Goal: Transaction & Acquisition: Purchase product/service

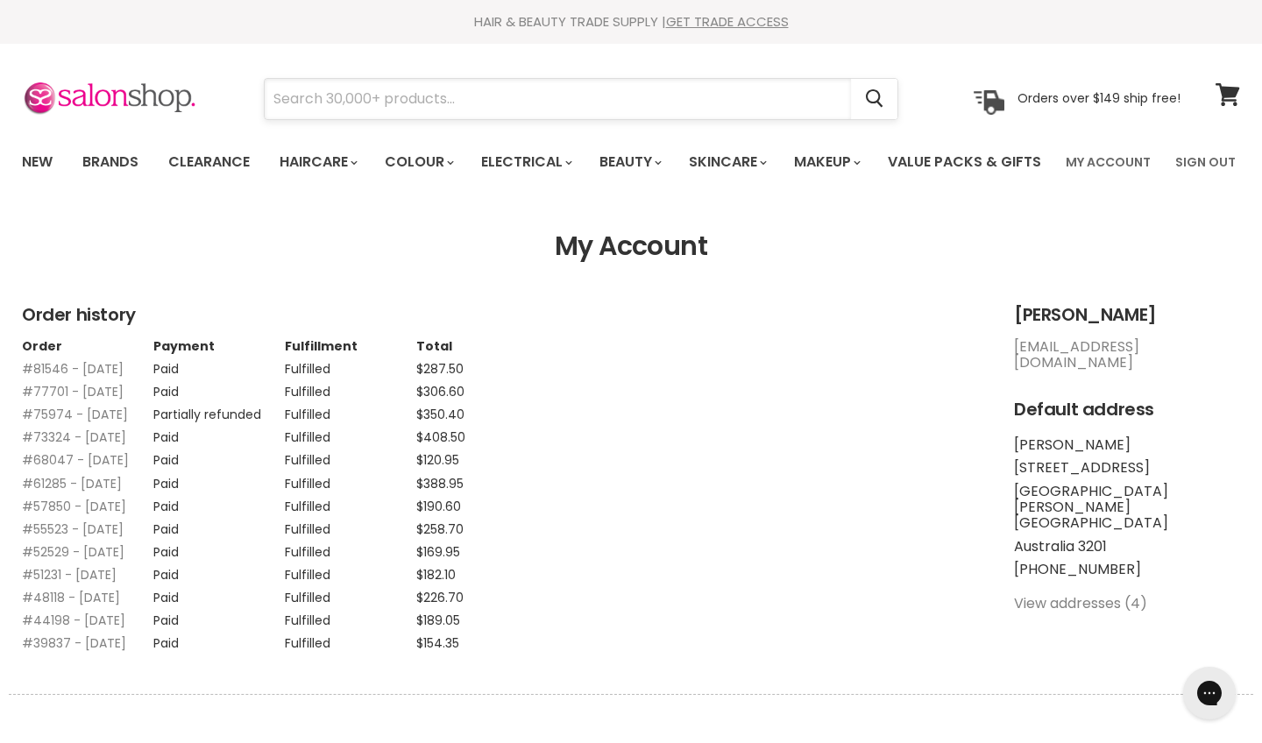
click at [328, 103] on input "Search" at bounding box center [558, 99] width 586 height 40
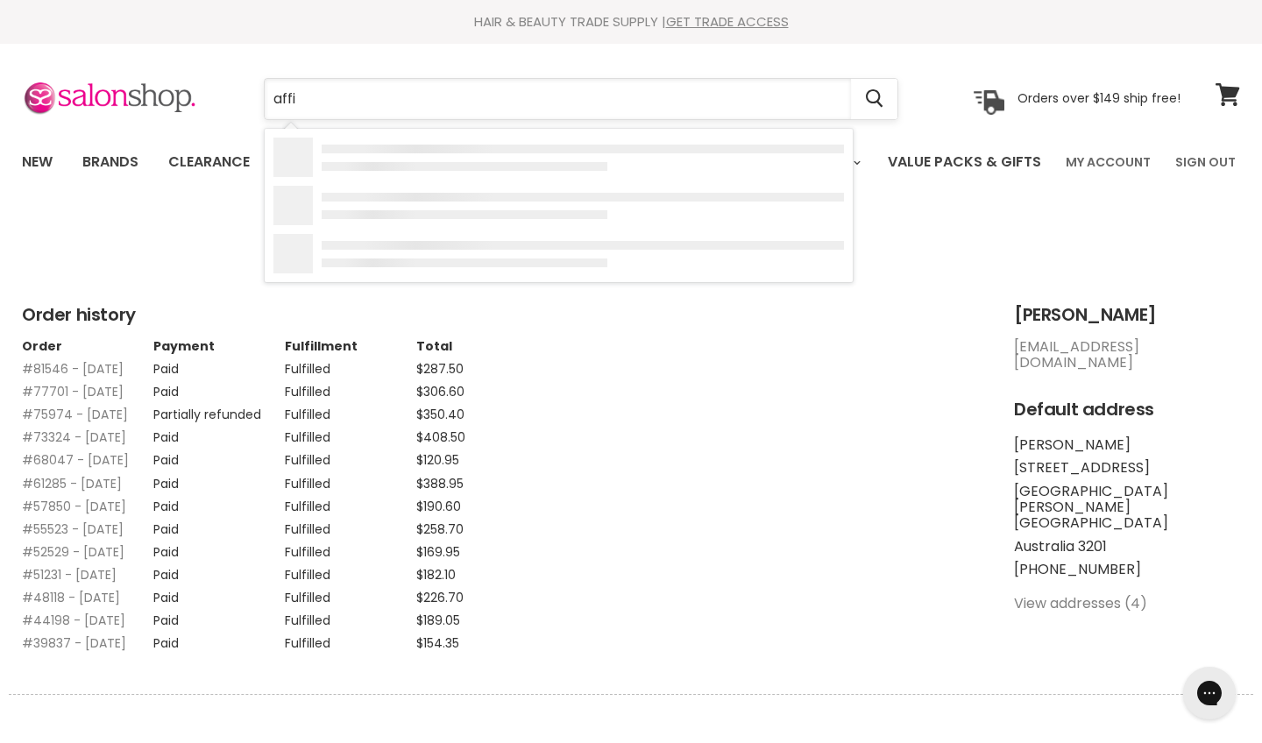
type input "affin"
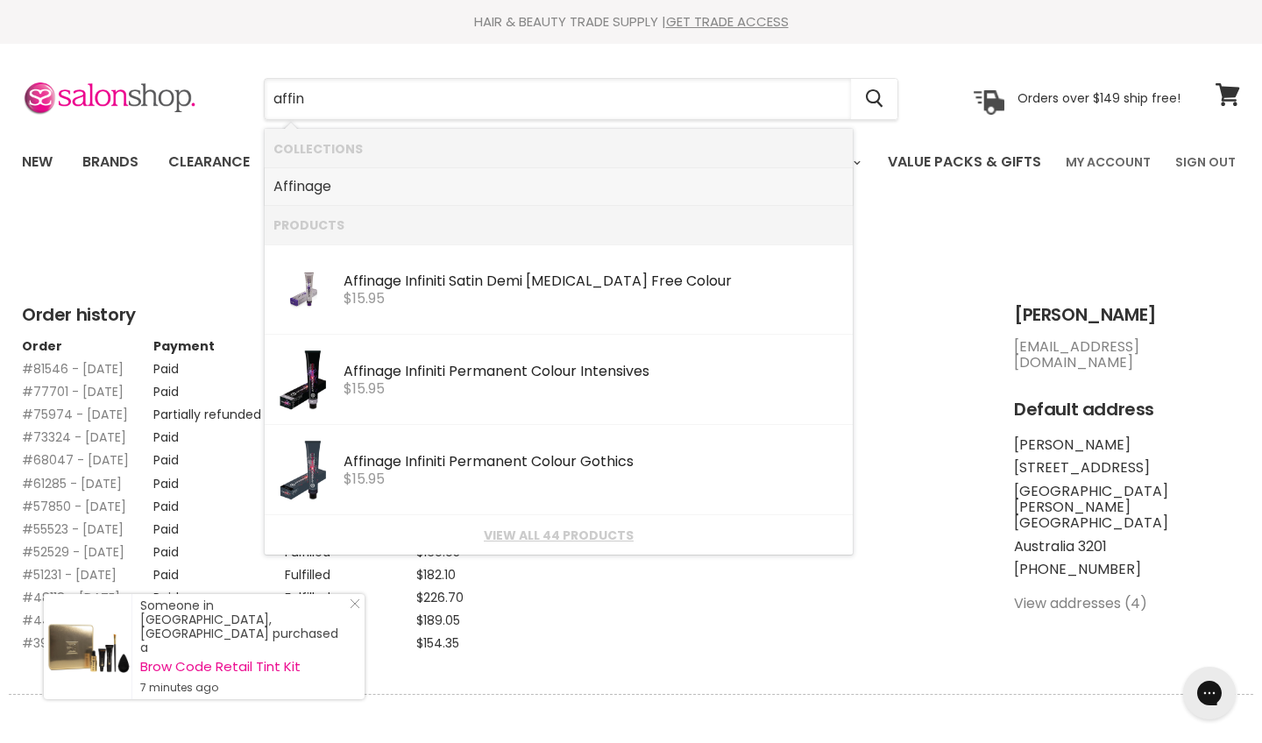
click at [319, 192] on link "Affin age" at bounding box center [558, 187] width 571 height 28
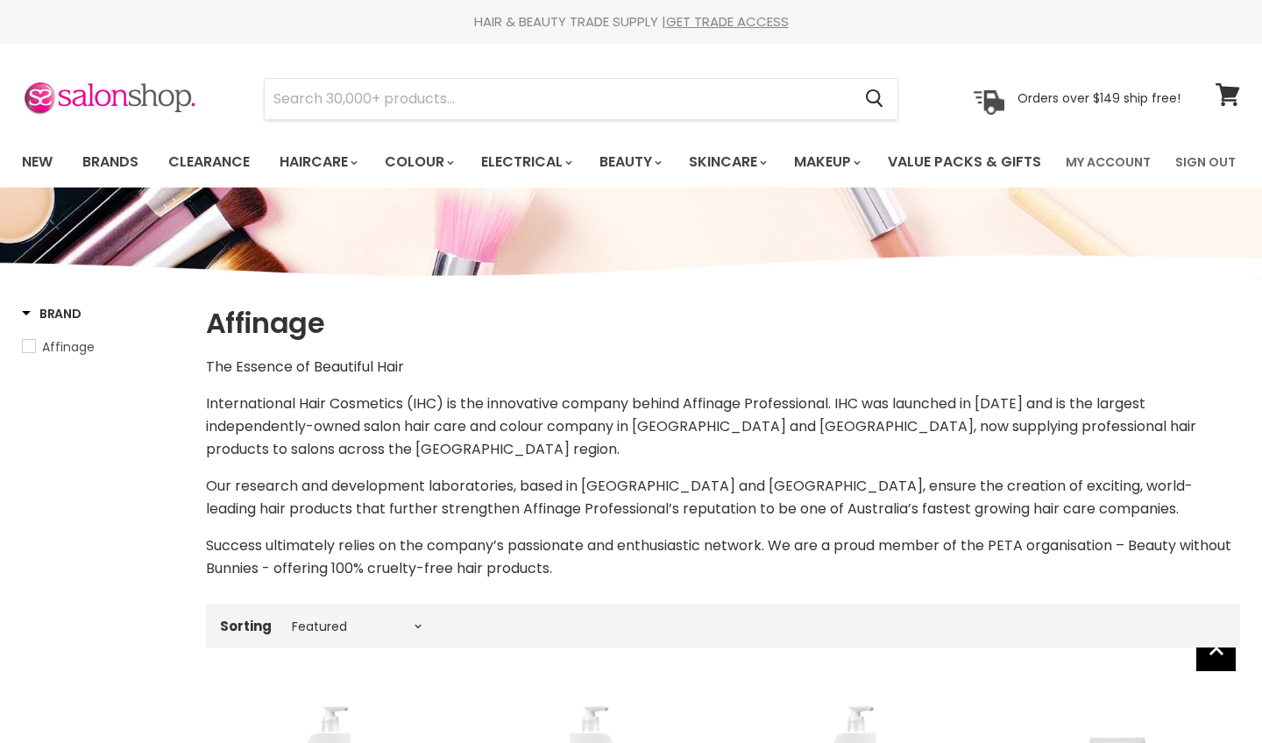
select select "manual"
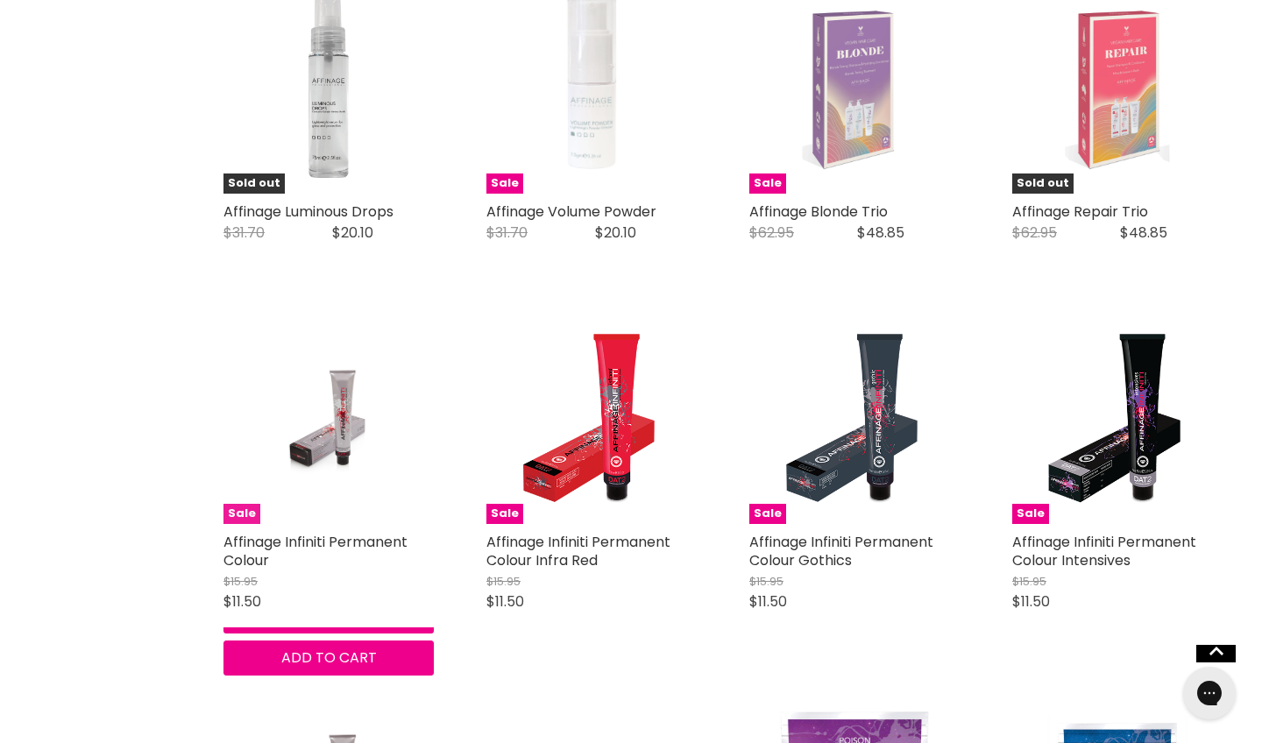
scroll to position [2455, 0]
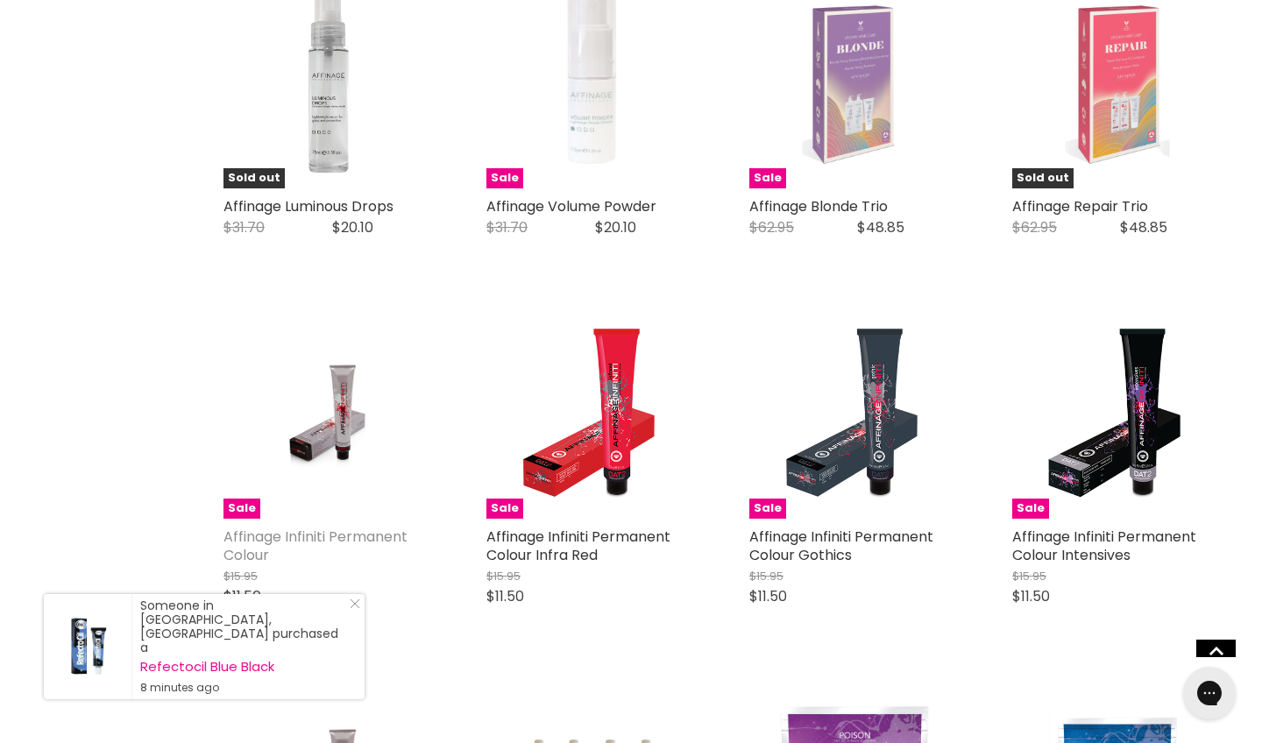
click at [336, 557] on link "Affinage Infiniti Permanent Colour" at bounding box center [315, 546] width 184 height 39
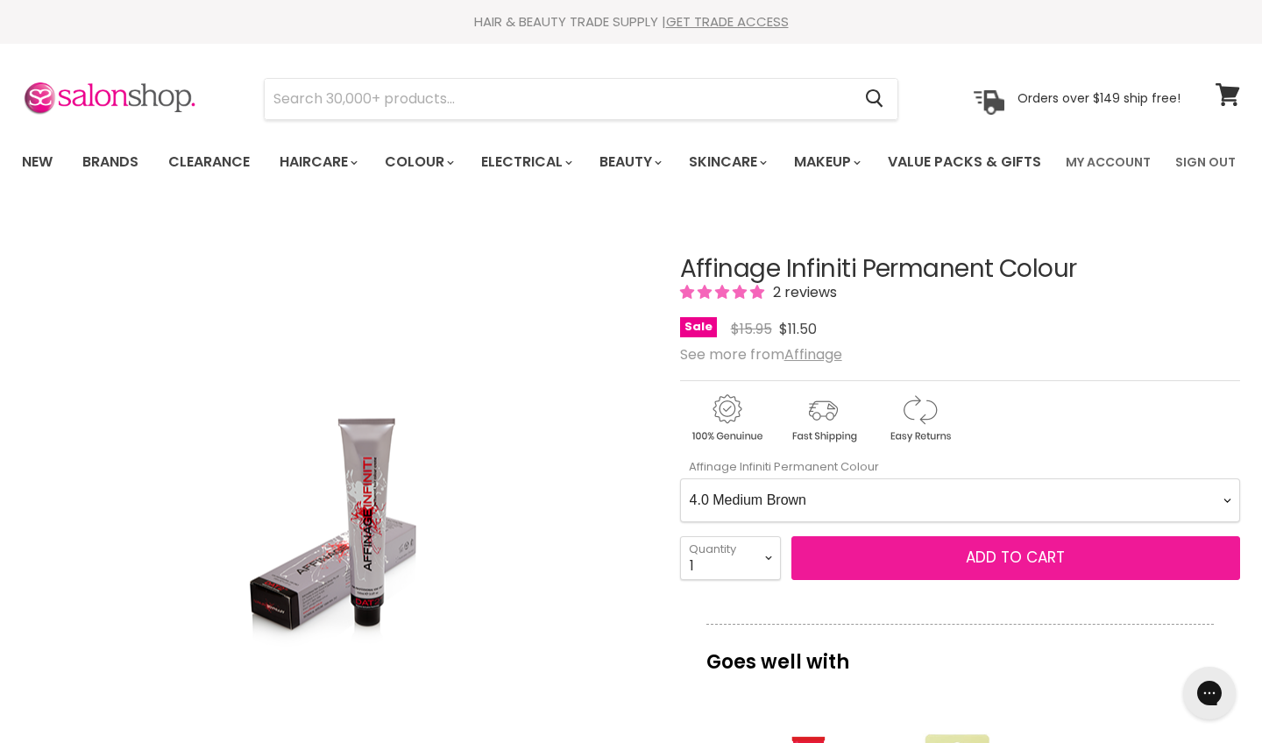
click at [1018, 568] on span "Add to cart" at bounding box center [1015, 557] width 99 height 21
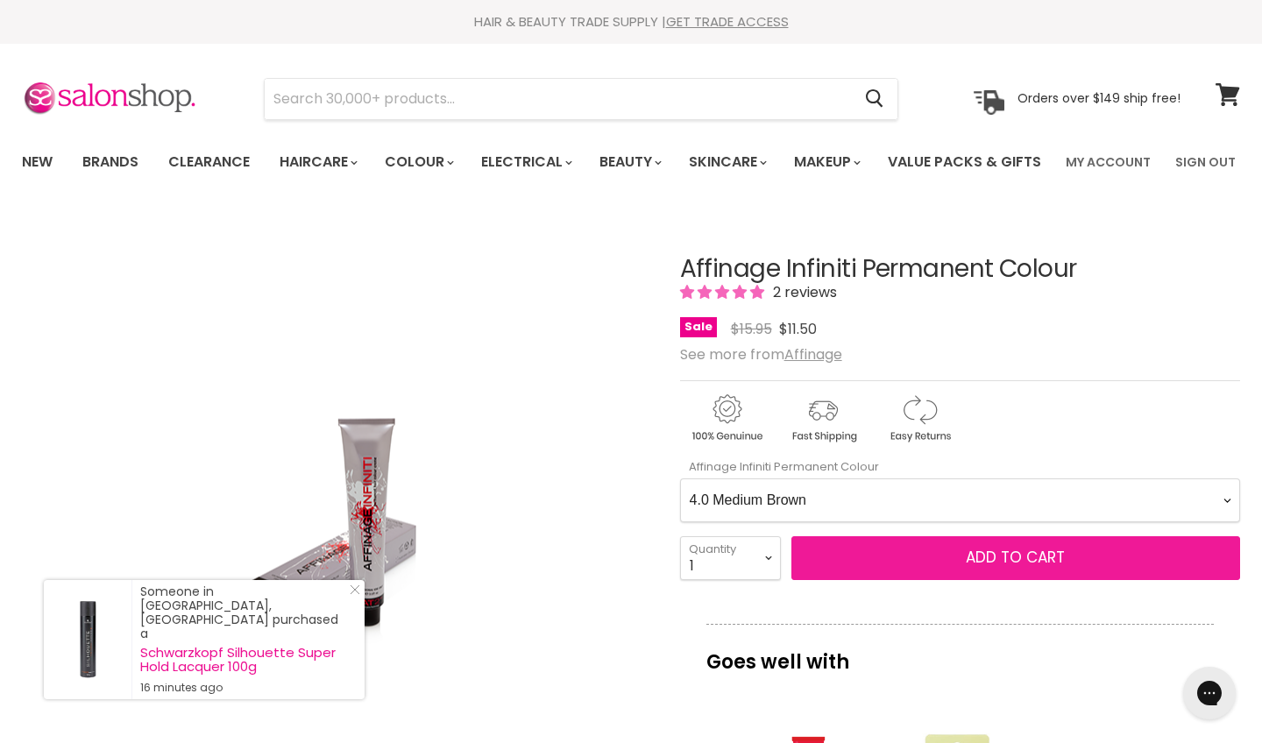
click at [1014, 568] on span "Add to cart" at bounding box center [1015, 557] width 99 height 21
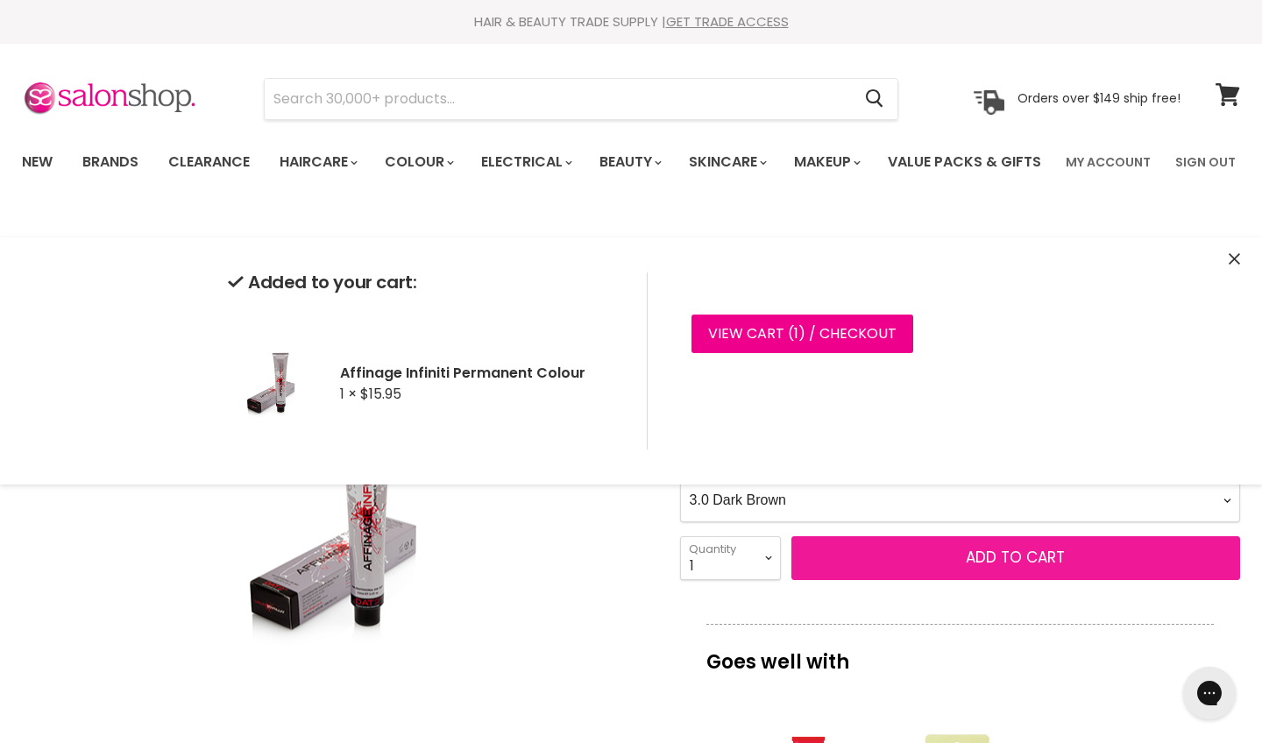
click at [1017, 568] on span "Add to cart" at bounding box center [1015, 557] width 99 height 21
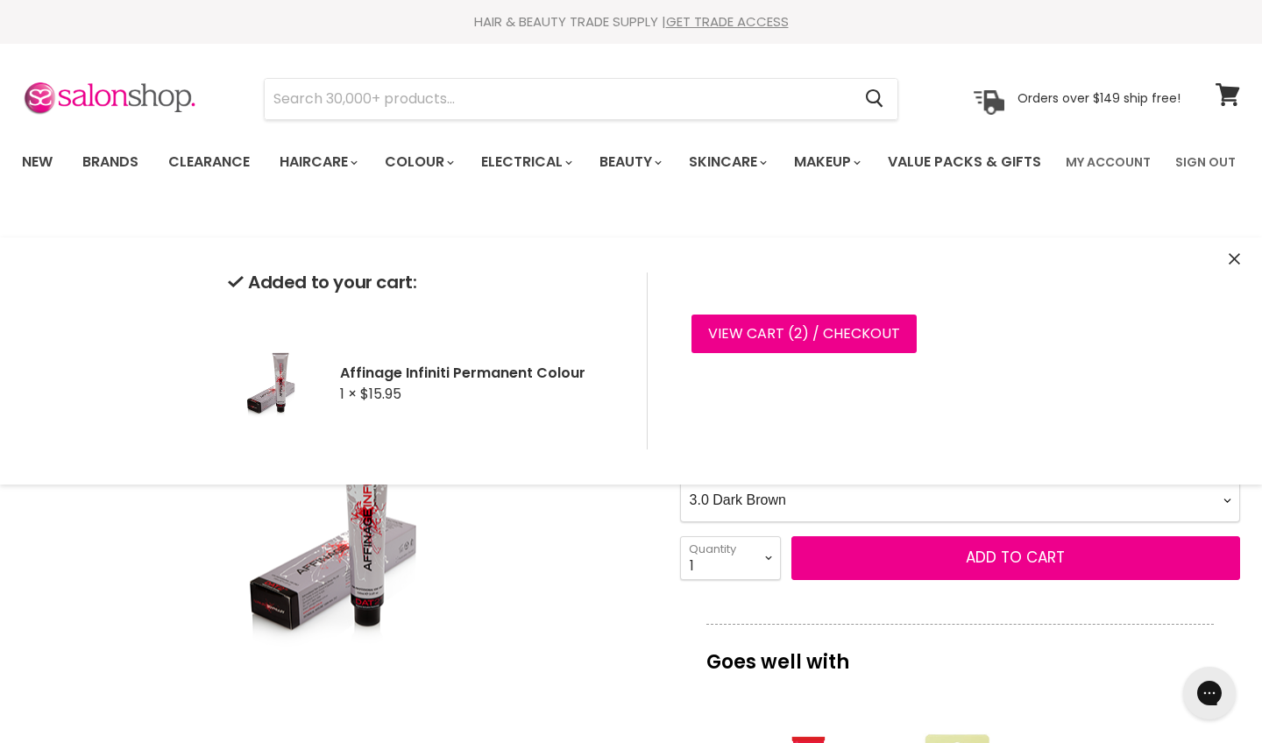
select Colour-0-0 "7.021 Medium Velvet Blonde"
select select "2"
type input "2"
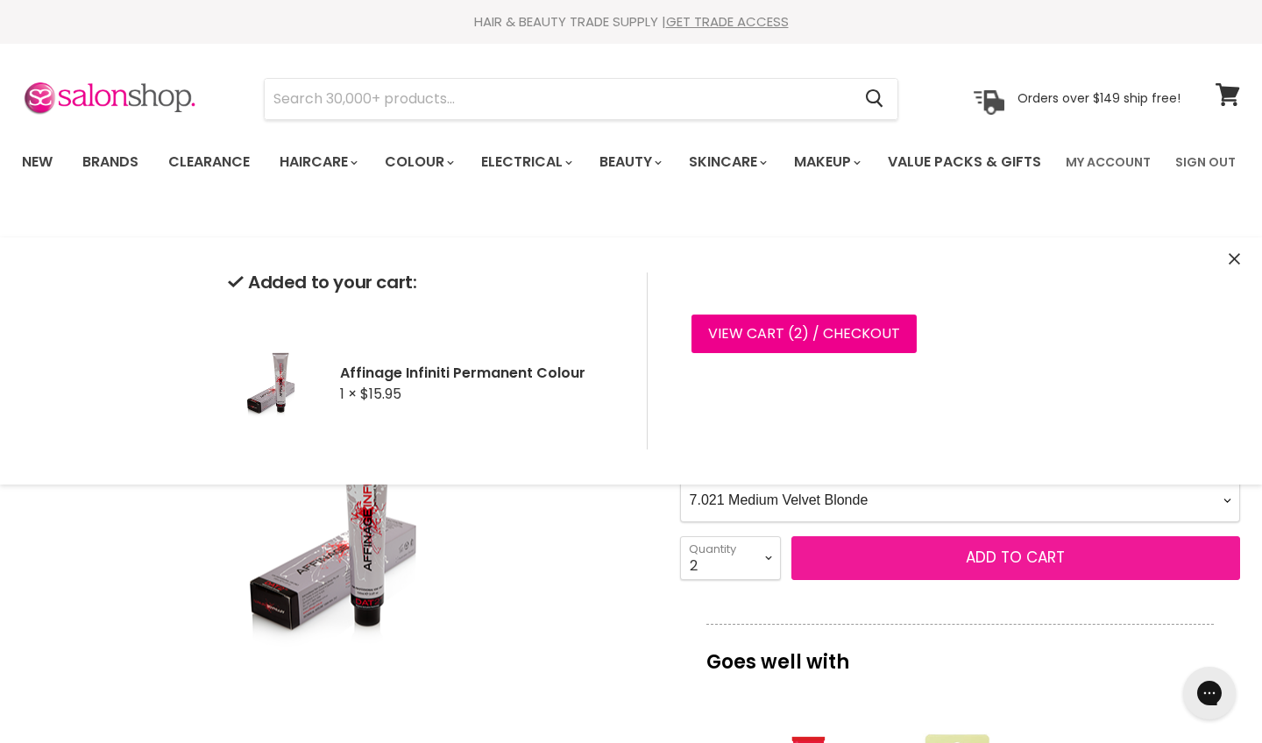
click at [1012, 568] on span "Add to cart" at bounding box center [1015, 557] width 99 height 21
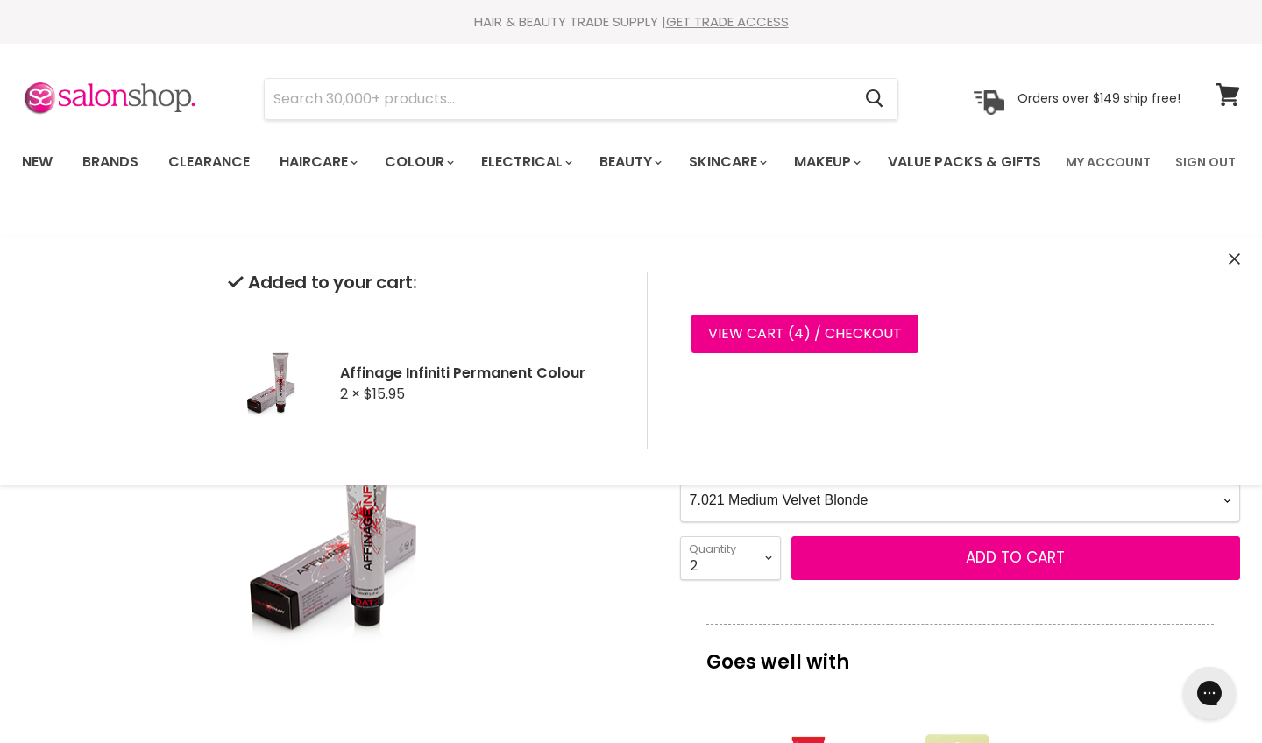
select Colour-0-0 "8.021 Light Velvet Blonde"
select select "1"
type input "1"
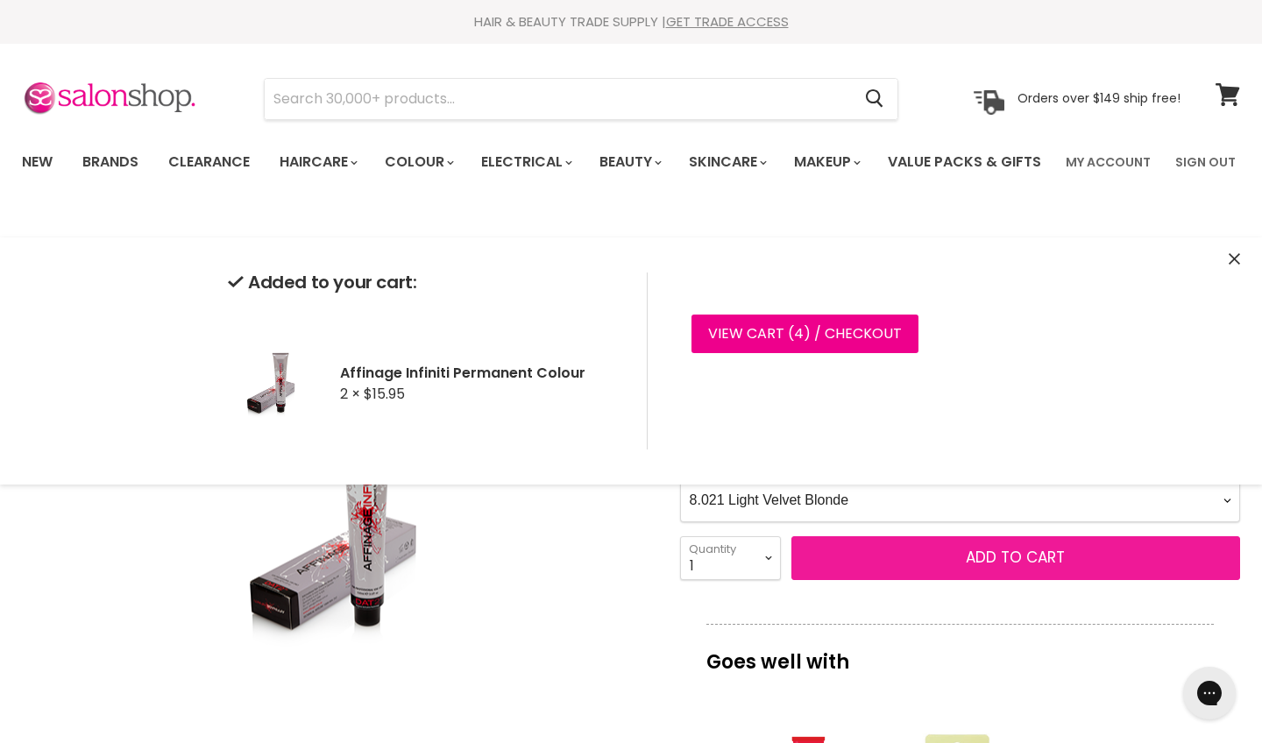
click at [1034, 568] on span "Add to cart" at bounding box center [1015, 557] width 99 height 21
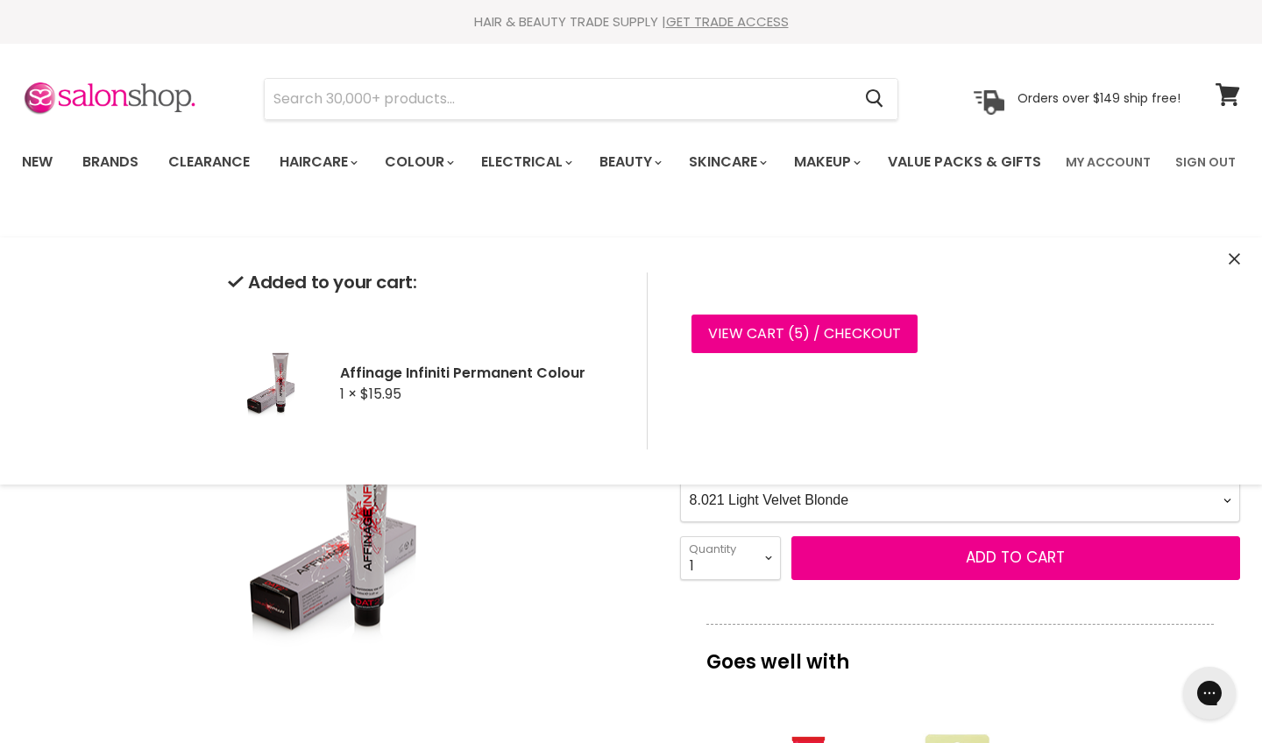
select Colour-0-0 "6.021 Dark Velvet Blonde"
select select "2"
type input "2"
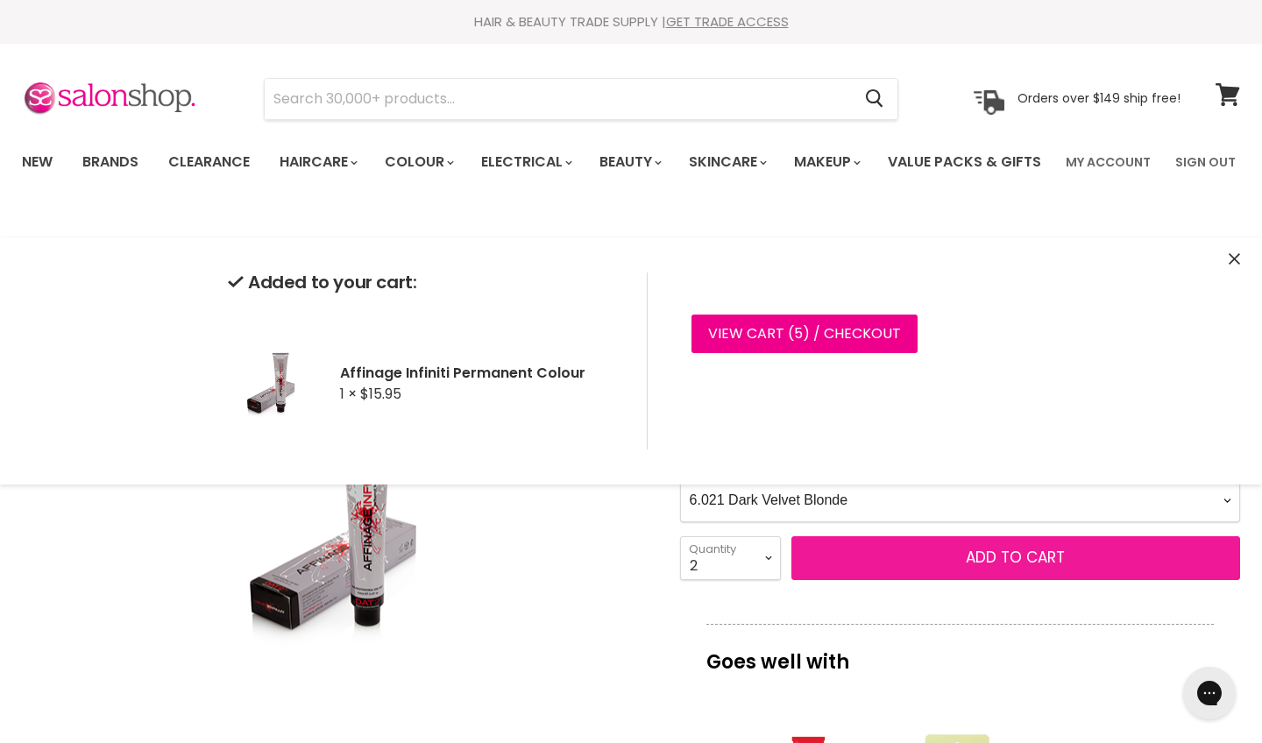
click at [1018, 568] on span "Add to cart" at bounding box center [1015, 557] width 99 height 21
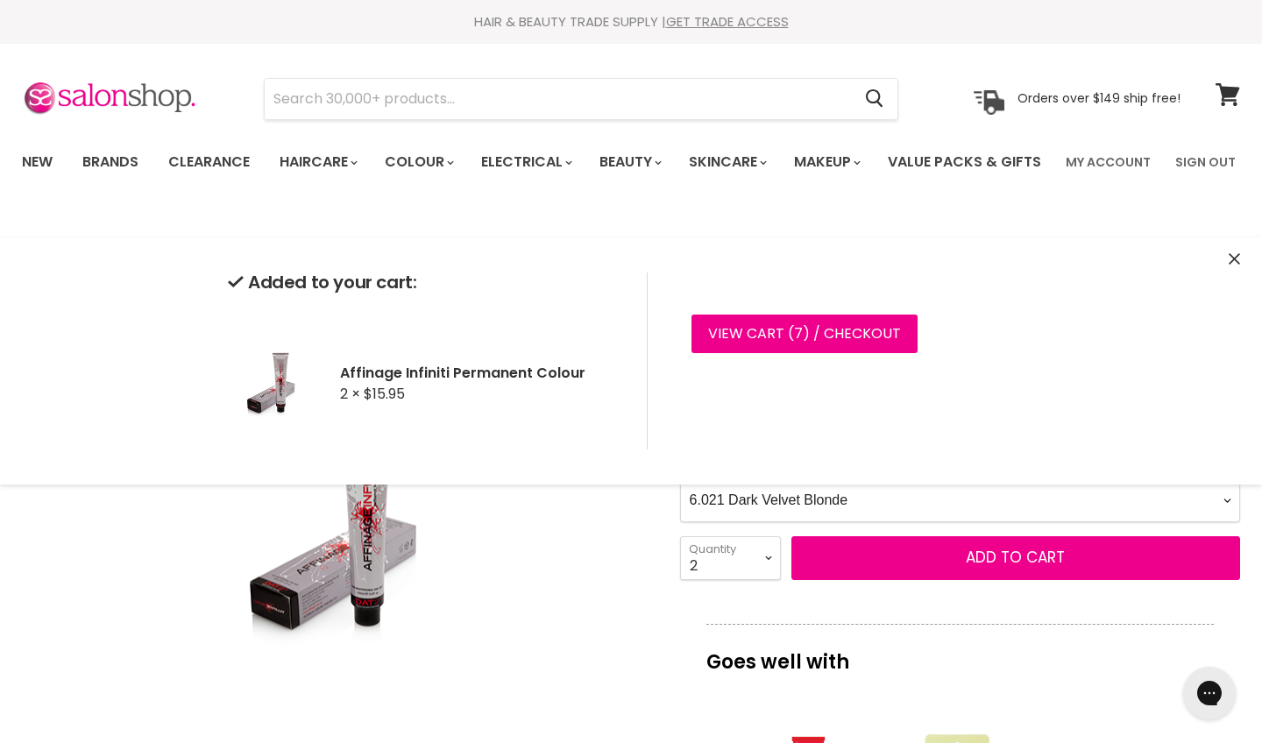
select Colour-0-0 "99.0 Very Extra Natural Light Blonde"
select select "1"
type input "1"
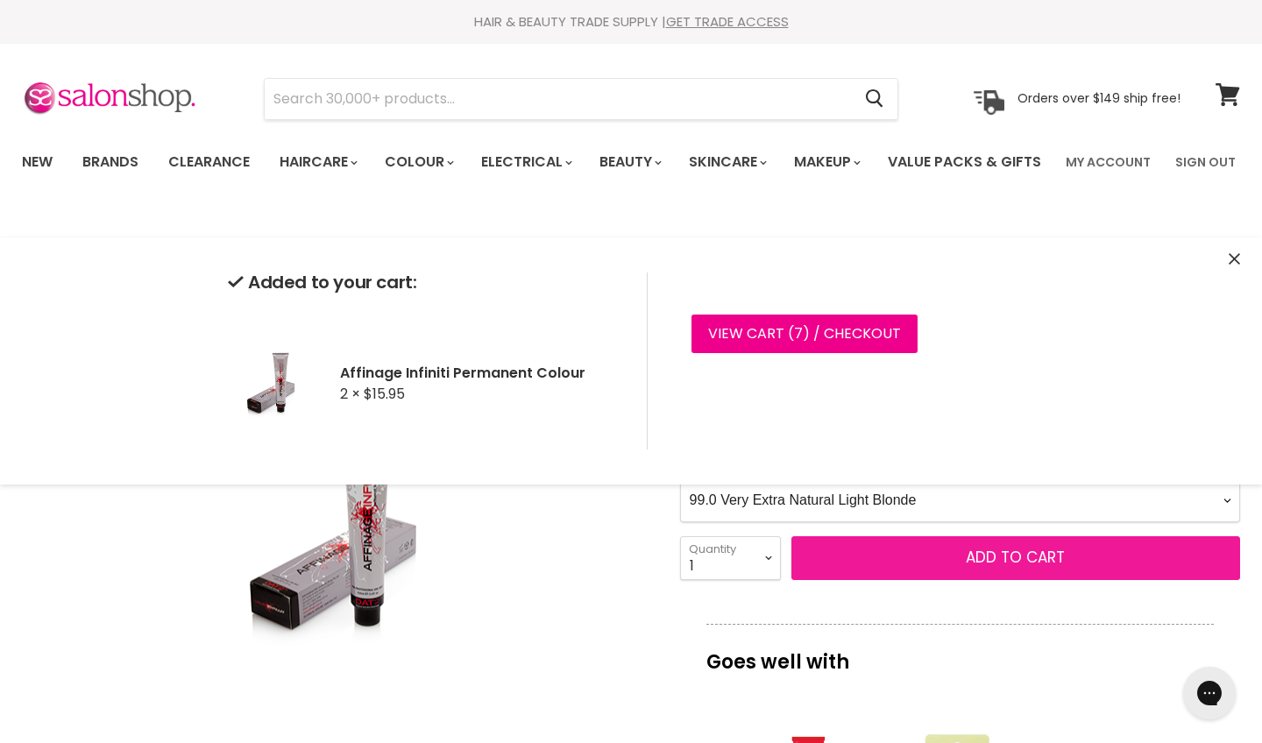
click at [997, 568] on span "Add to cart" at bounding box center [1015, 557] width 99 height 21
click at [972, 568] on span "Add to cart" at bounding box center [1015, 557] width 99 height 21
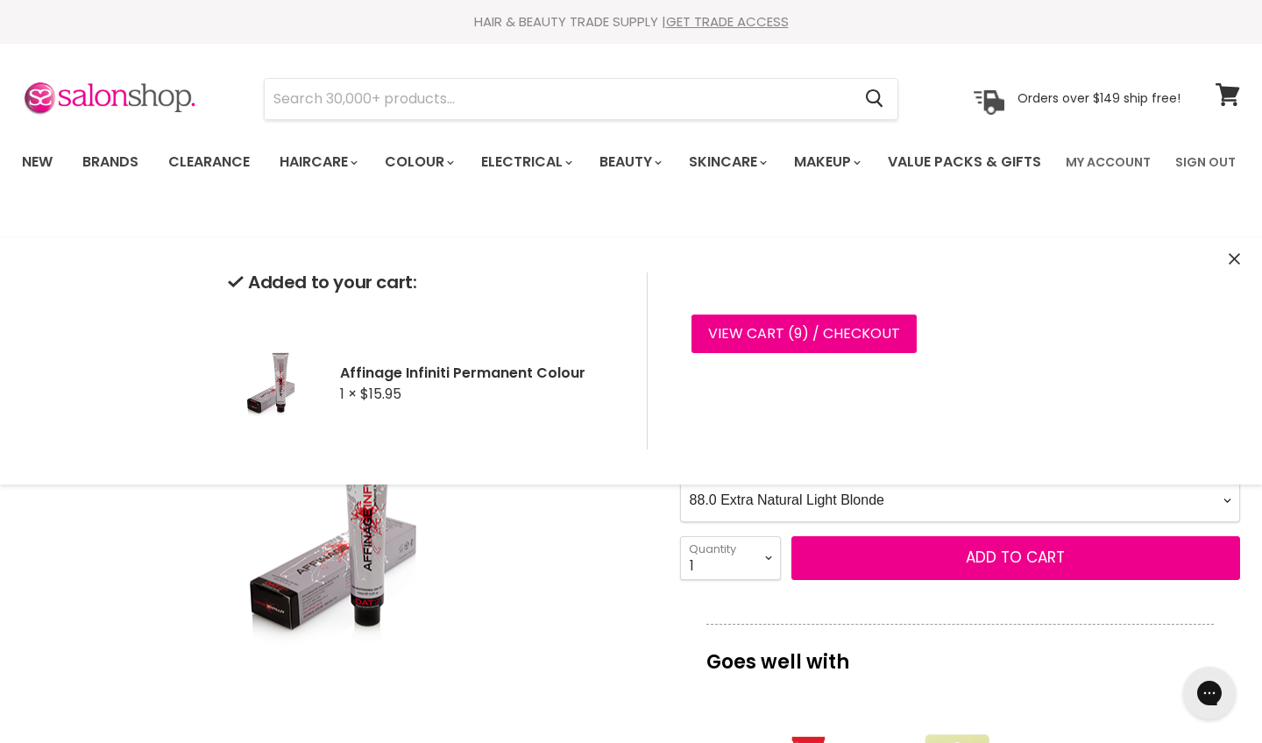
select Colour-0-0 "77.0 Extra Natural Medium Blonde"
select select "2"
type input "2"
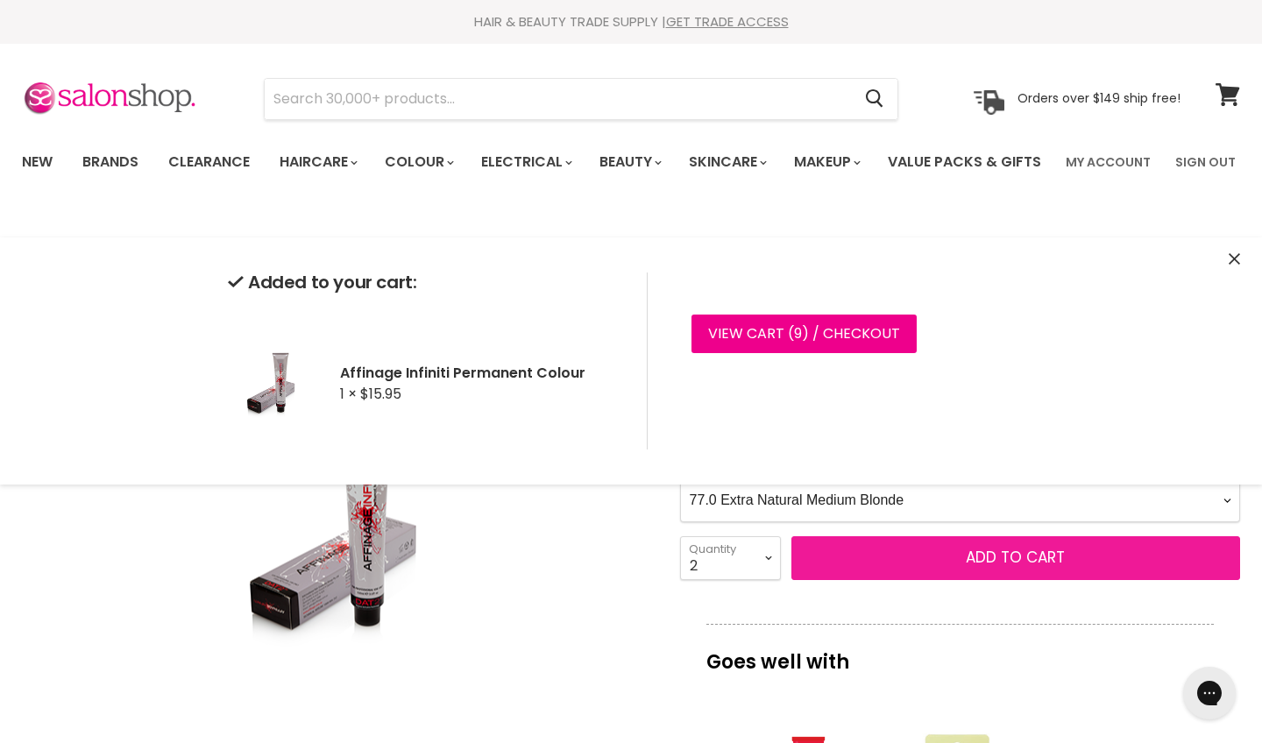
click at [929, 580] on button "Add to cart" at bounding box center [1015, 558] width 449 height 44
click at [1044, 568] on span "Add to cart" at bounding box center [1015, 557] width 99 height 21
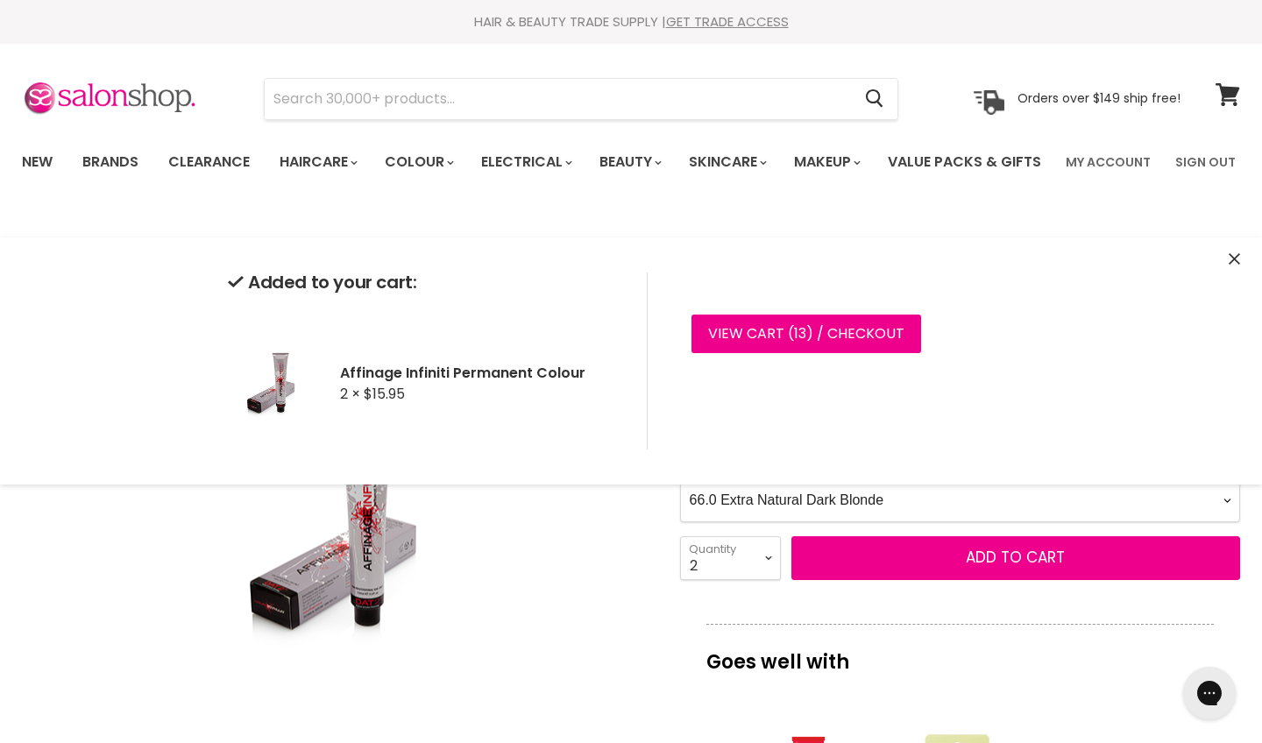
select Colour-0-0 "55.0 Extra Natural Light Brown"
select select "3"
type input "3"
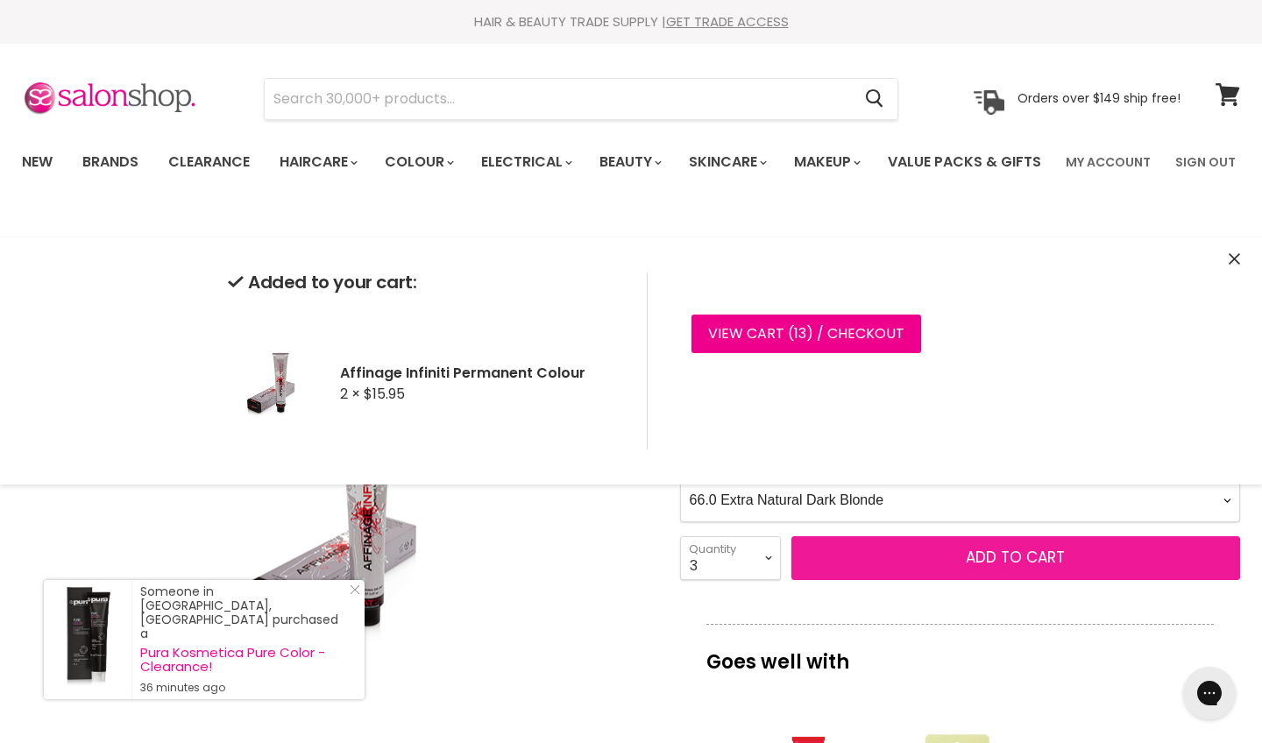
click at [1010, 568] on span "Add to cart" at bounding box center [1015, 557] width 99 height 21
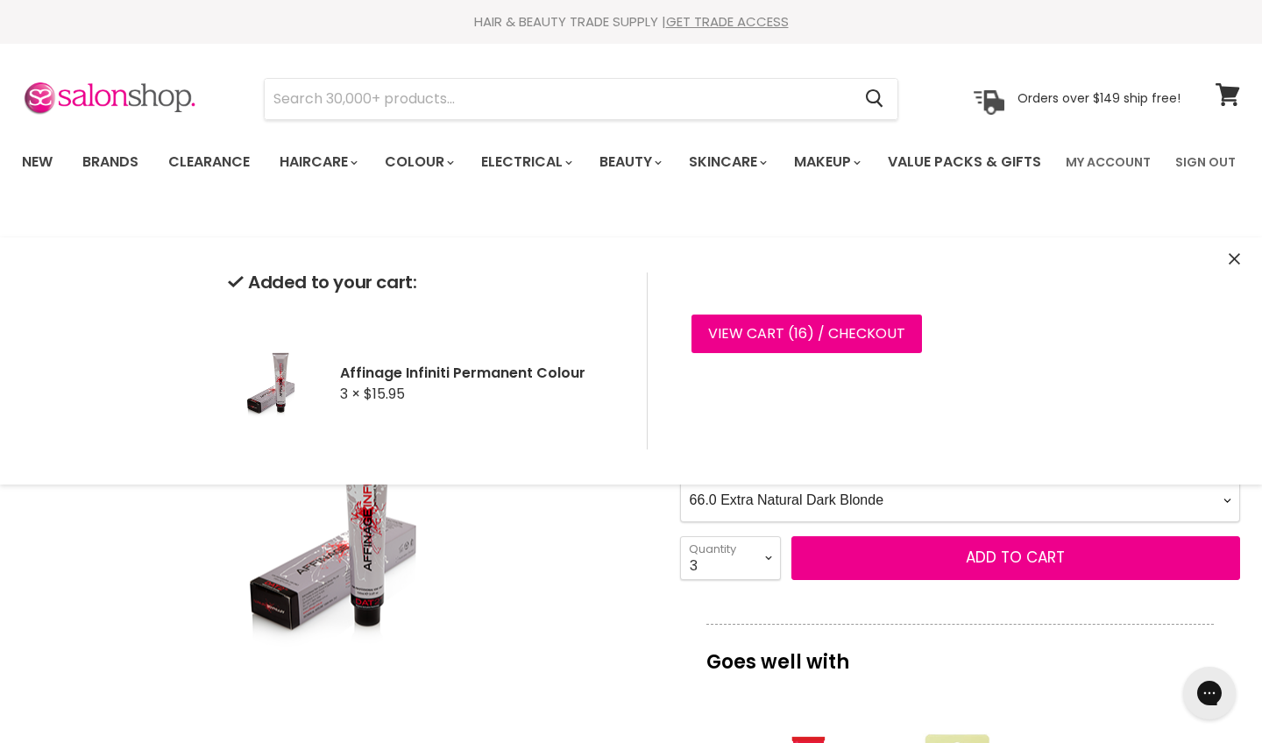
select Colour-0-0 "9.11 Extra Ash Very Light Blonde"
select select "1"
type input "1"
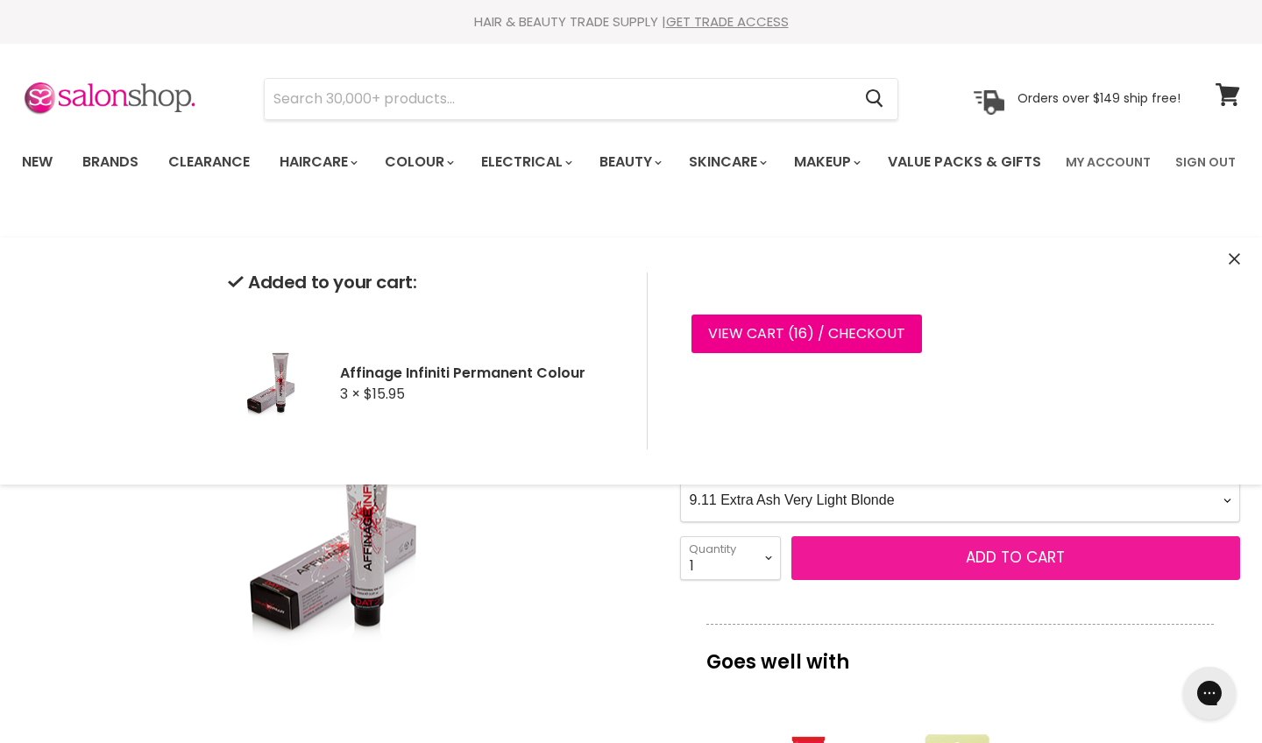
click at [998, 568] on span "Add to cart" at bounding box center [1015, 557] width 99 height 21
click at [962, 580] on button "Add to cart" at bounding box center [1015, 558] width 449 height 44
click at [960, 580] on button "Add to cart" at bounding box center [1015, 558] width 449 height 44
click at [1017, 568] on span "Add to cart" at bounding box center [1015, 557] width 99 height 21
click at [897, 580] on button "Add to cart" at bounding box center [1015, 558] width 449 height 44
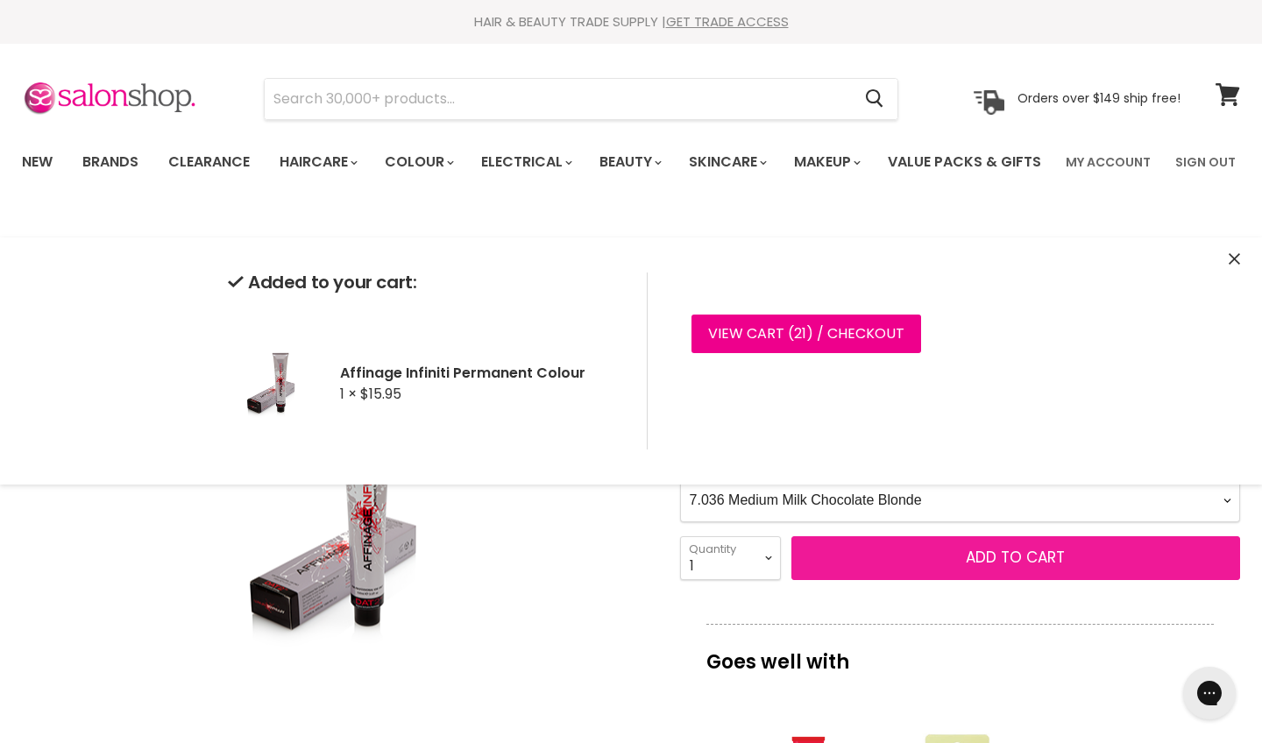
click at [1006, 568] on span "Add to cart" at bounding box center [1015, 557] width 99 height 21
click at [1013, 568] on span "Add to cart" at bounding box center [1015, 557] width 99 height 21
click at [933, 580] on button "Add to cart" at bounding box center [1015, 558] width 449 height 44
click at [1015, 568] on span "Add to cart" at bounding box center [1015, 557] width 99 height 21
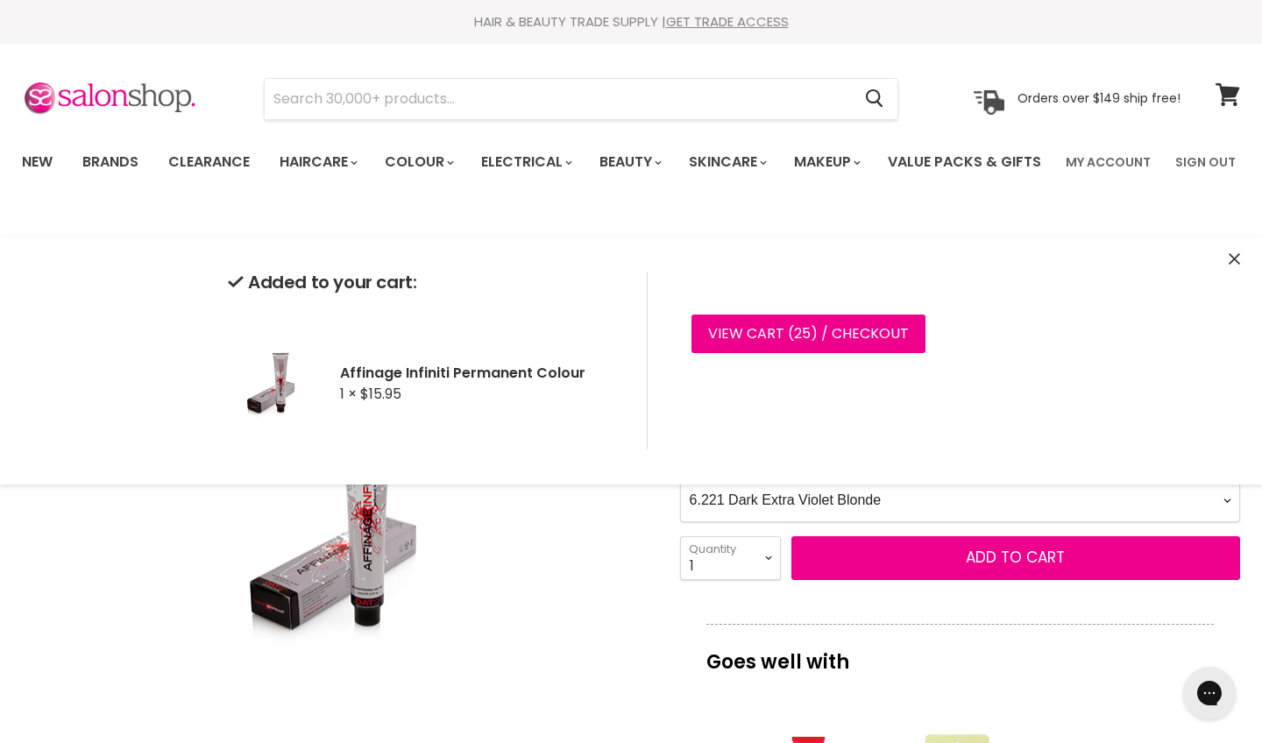
select Colour-0-0 "9.23 Cool Sand Toner"
select select "3"
type input "3"
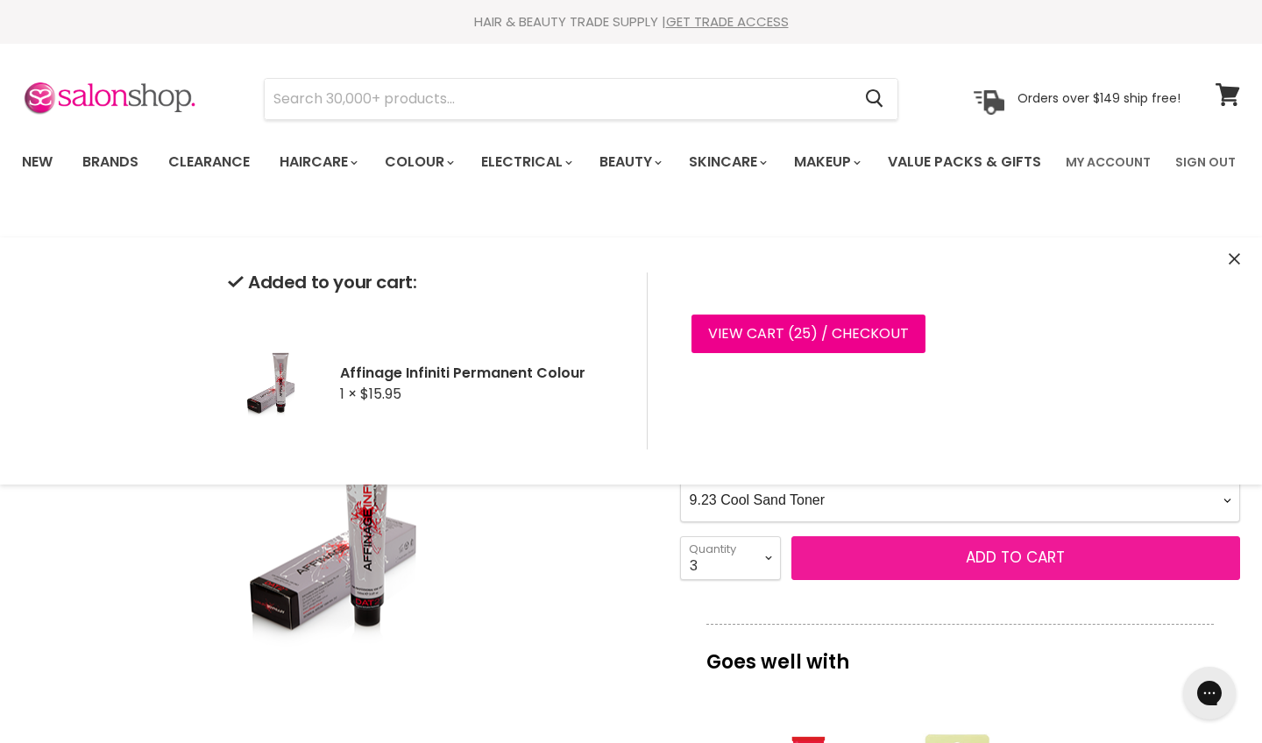
click at [984, 568] on span "Add to cart" at bounding box center [1015, 557] width 99 height 21
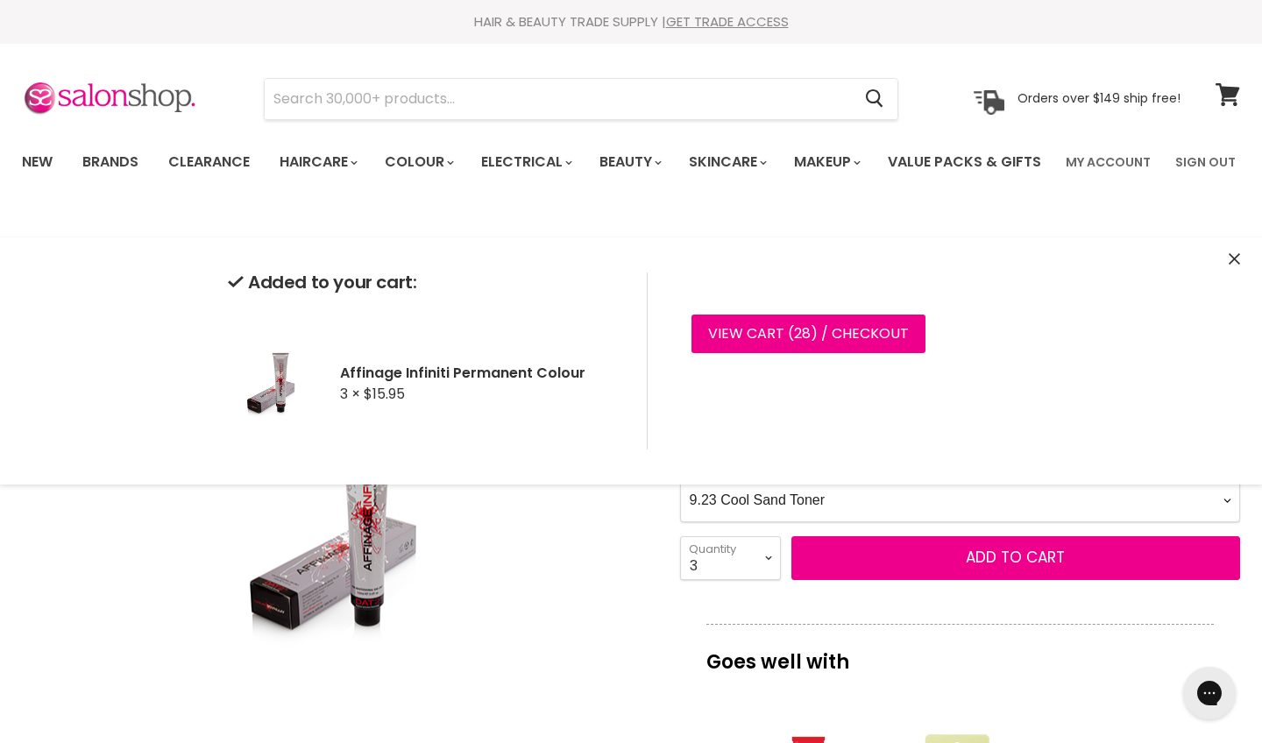
select Colour-0-0 ".021 Champagne Toner"
select select "2"
type input "2"
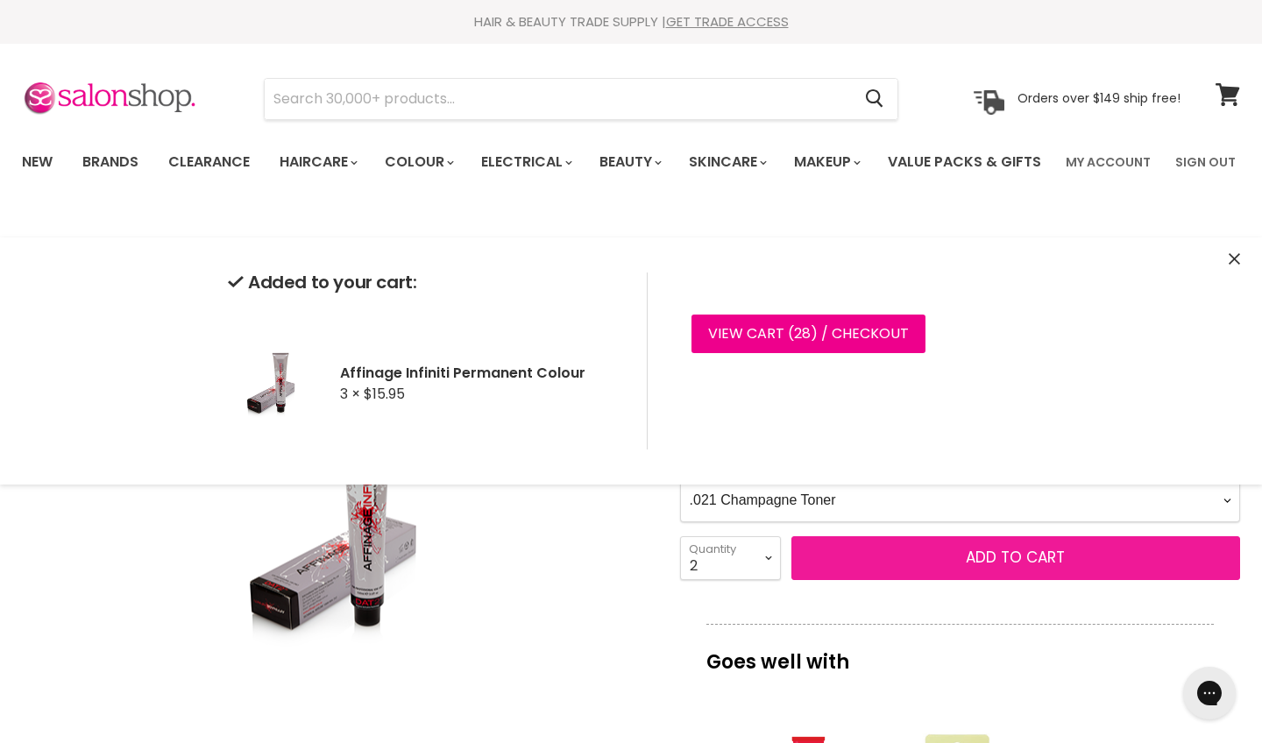
click at [920, 580] on button "Add to cart" at bounding box center [1015, 558] width 449 height 44
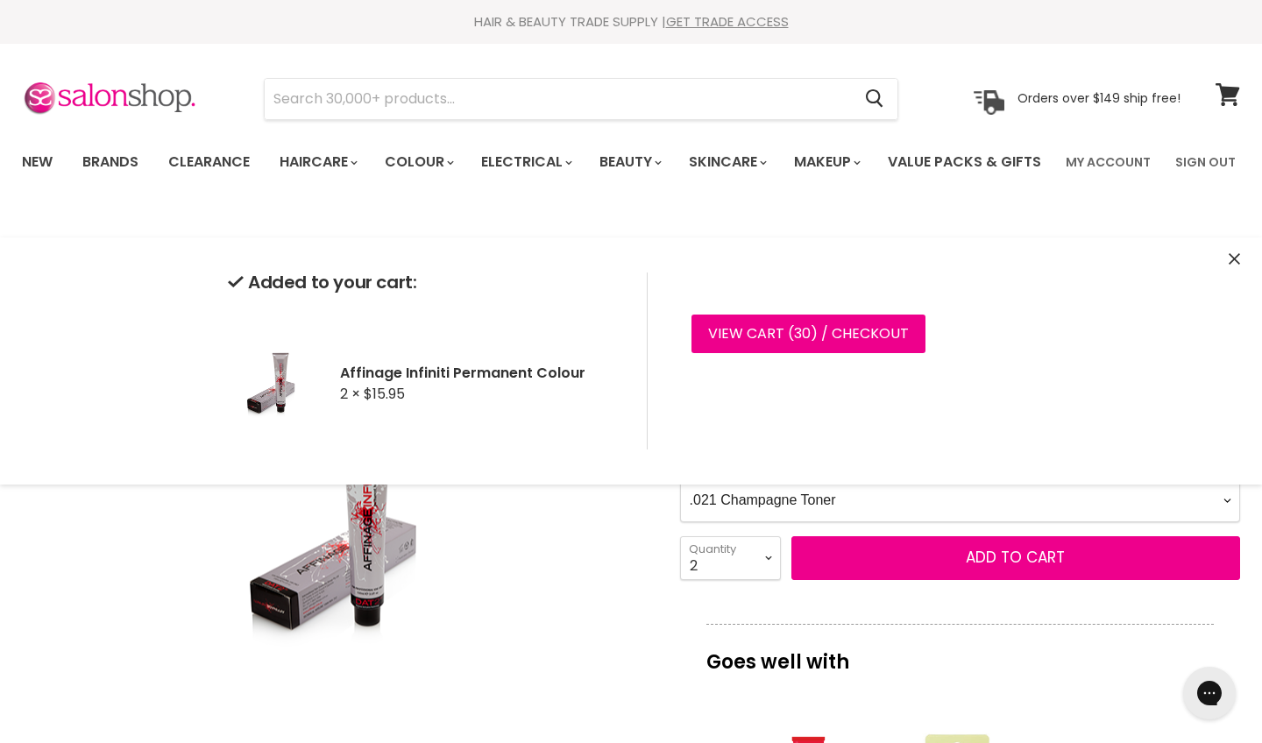
select Colour-0-0 ".22 Lavender Toner"
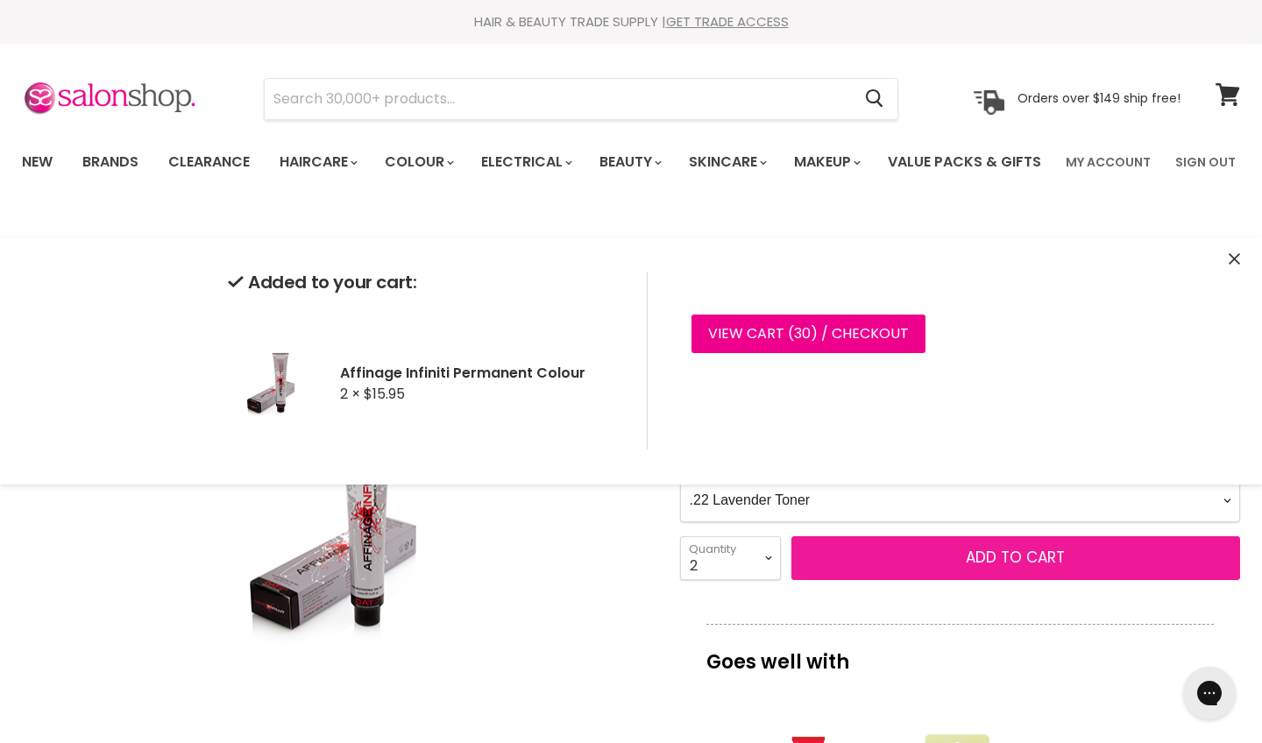
click at [959, 580] on button "Add to cart" at bounding box center [1015, 558] width 449 height 44
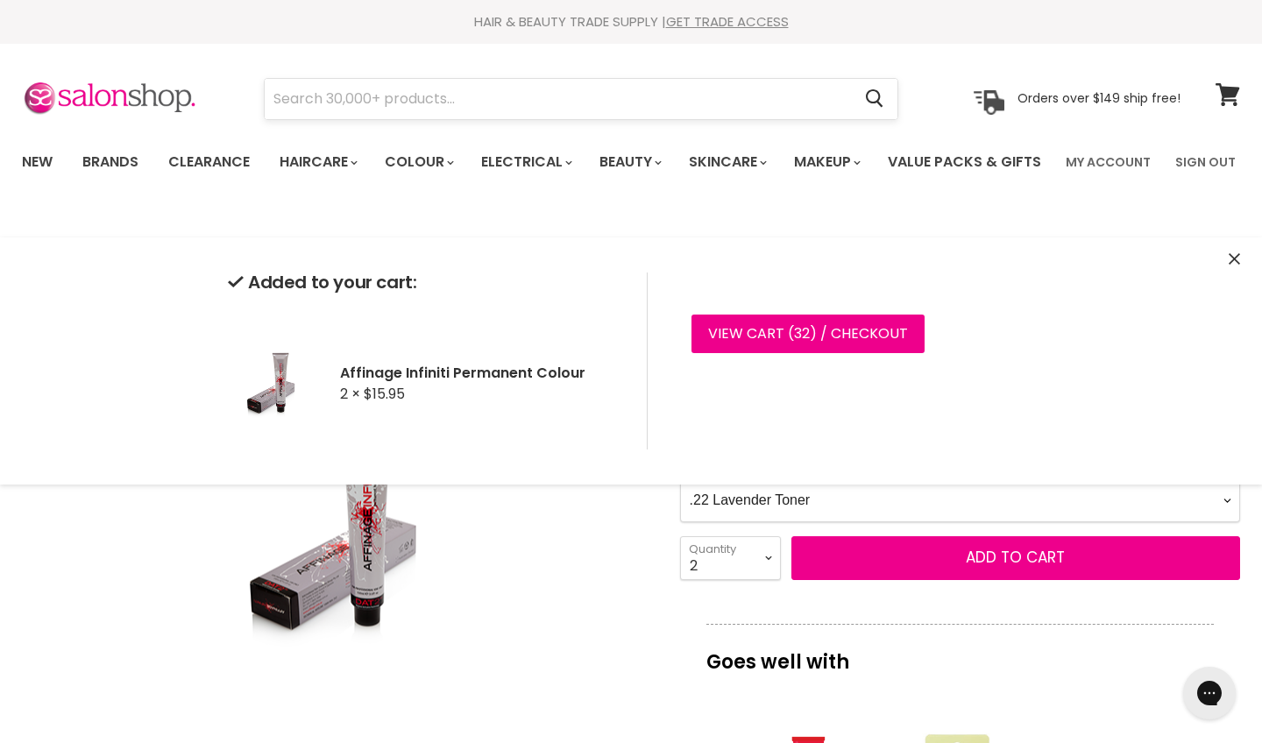
click at [455, 91] on input "Search" at bounding box center [558, 99] width 586 height 40
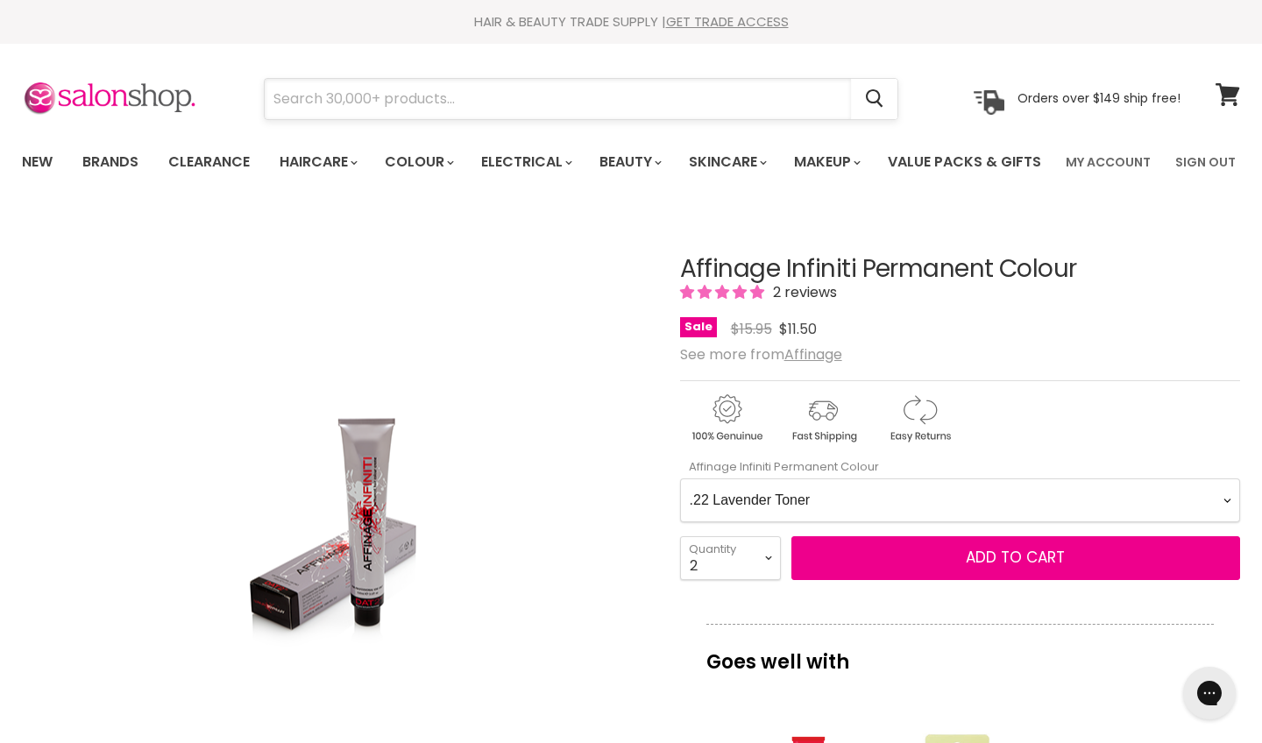
click at [455, 91] on input "Search" at bounding box center [558, 99] width 586 height 40
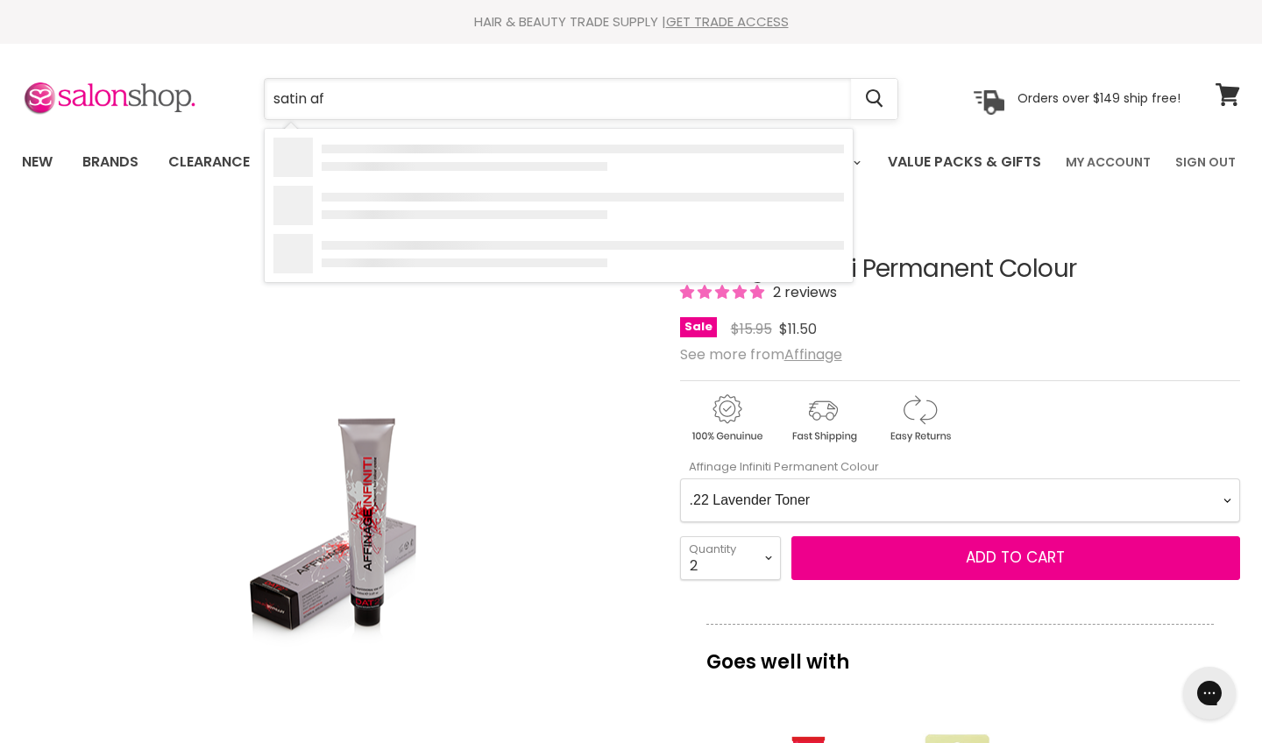
type input "satin aff"
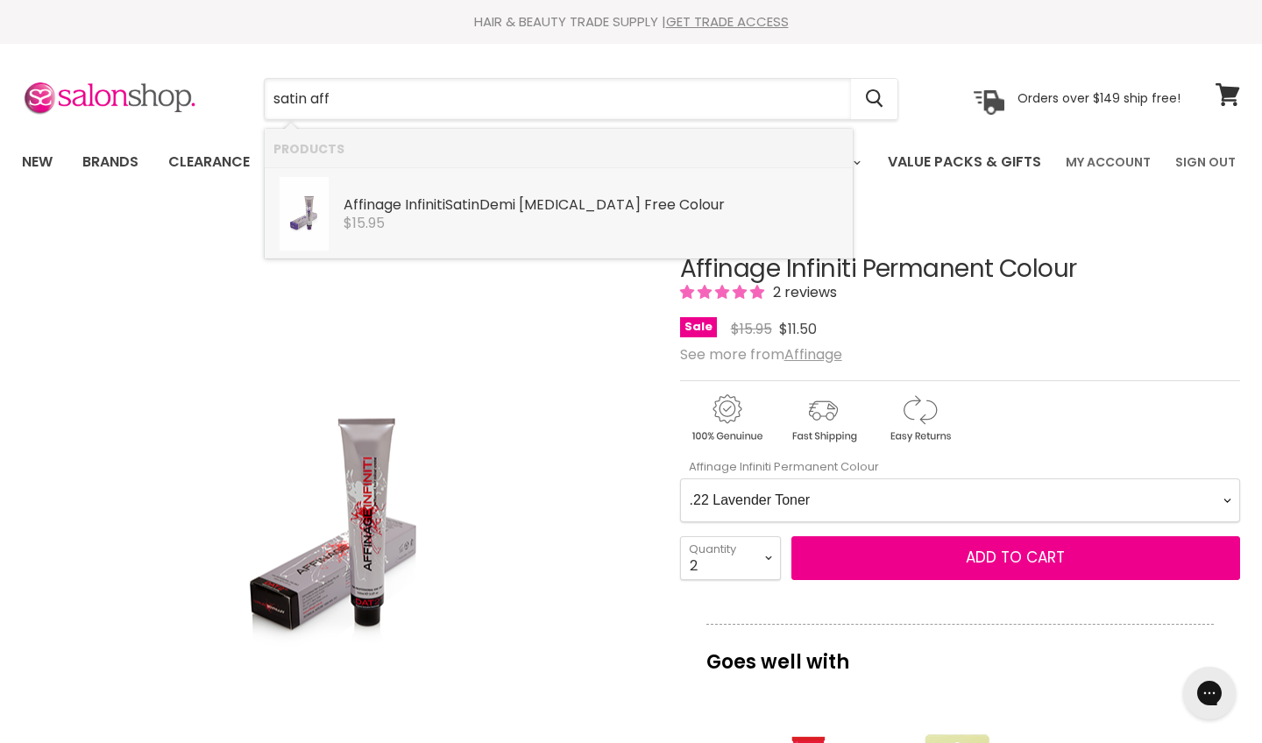
click at [369, 197] on div "Aff inage Infiniti Satin Demi Ammonia Free Colour" at bounding box center [594, 206] width 500 height 18
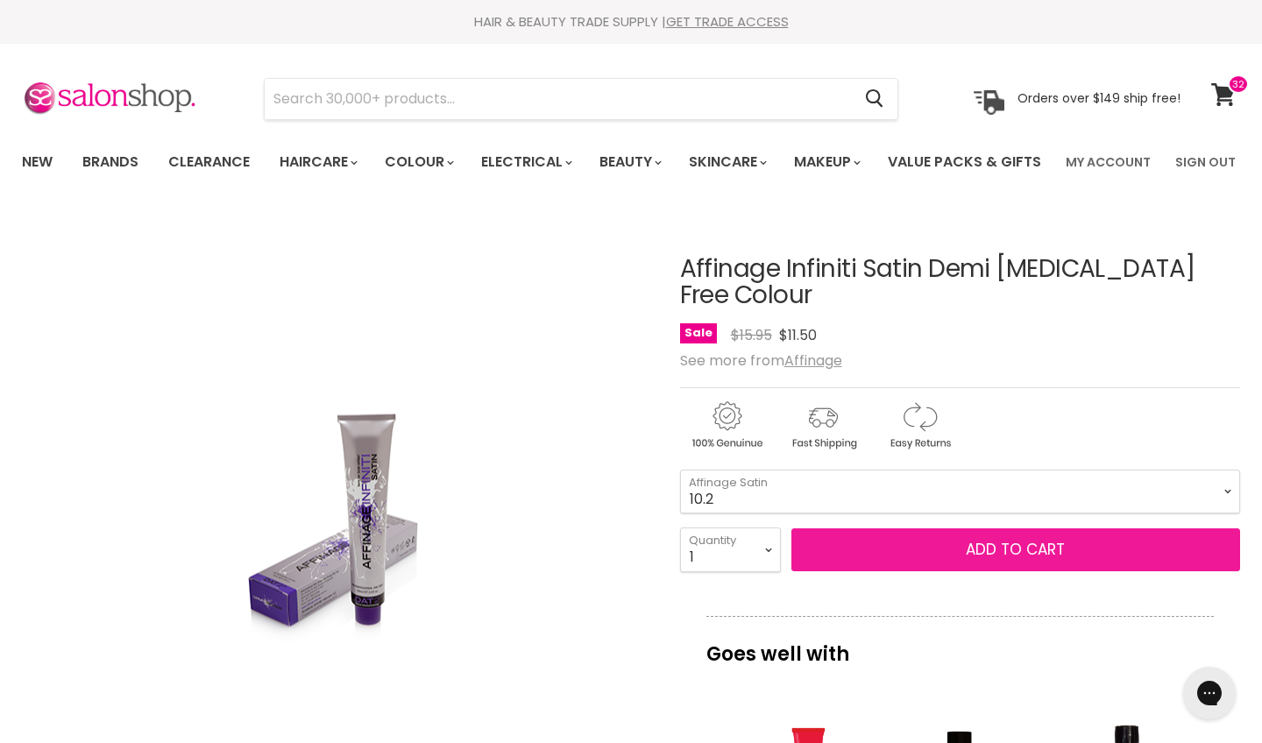
click at [989, 572] on button "Add to cart" at bounding box center [1015, 550] width 449 height 44
click at [1016, 572] on button "Add to cart" at bounding box center [1015, 550] width 449 height 44
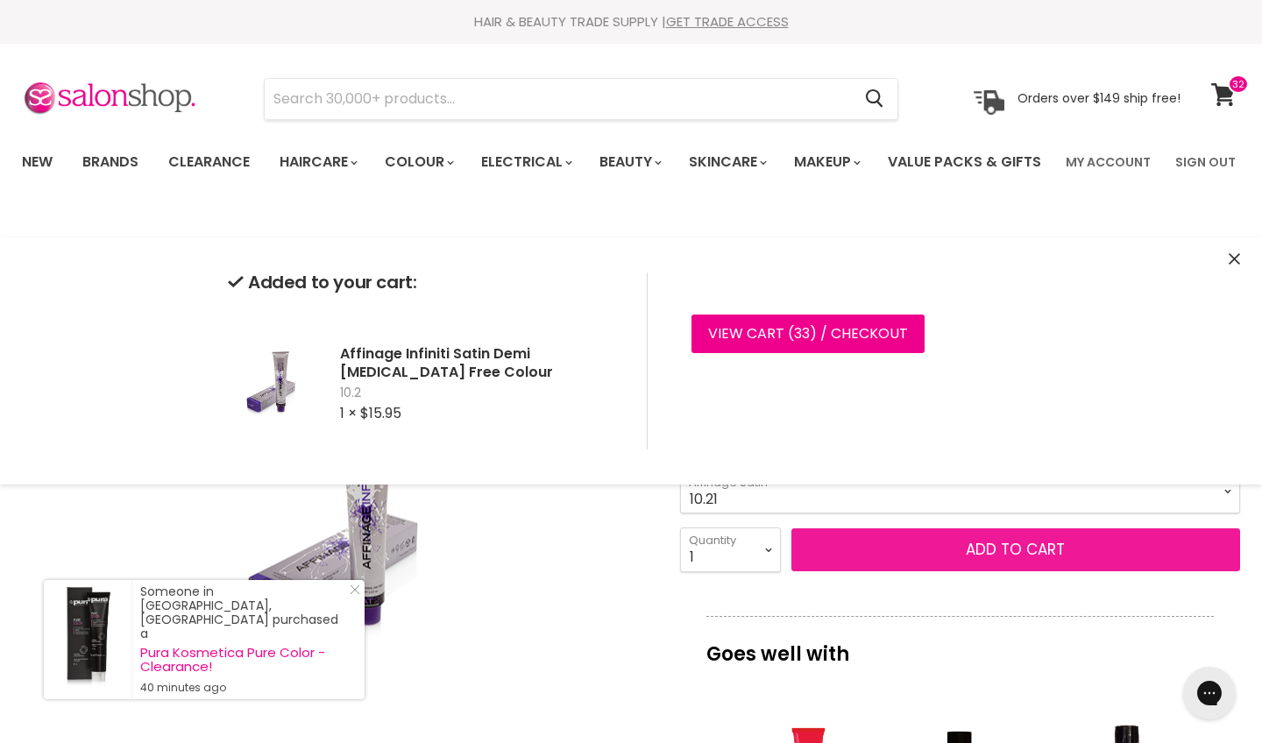
click at [1003, 572] on button "Add to cart" at bounding box center [1015, 550] width 449 height 44
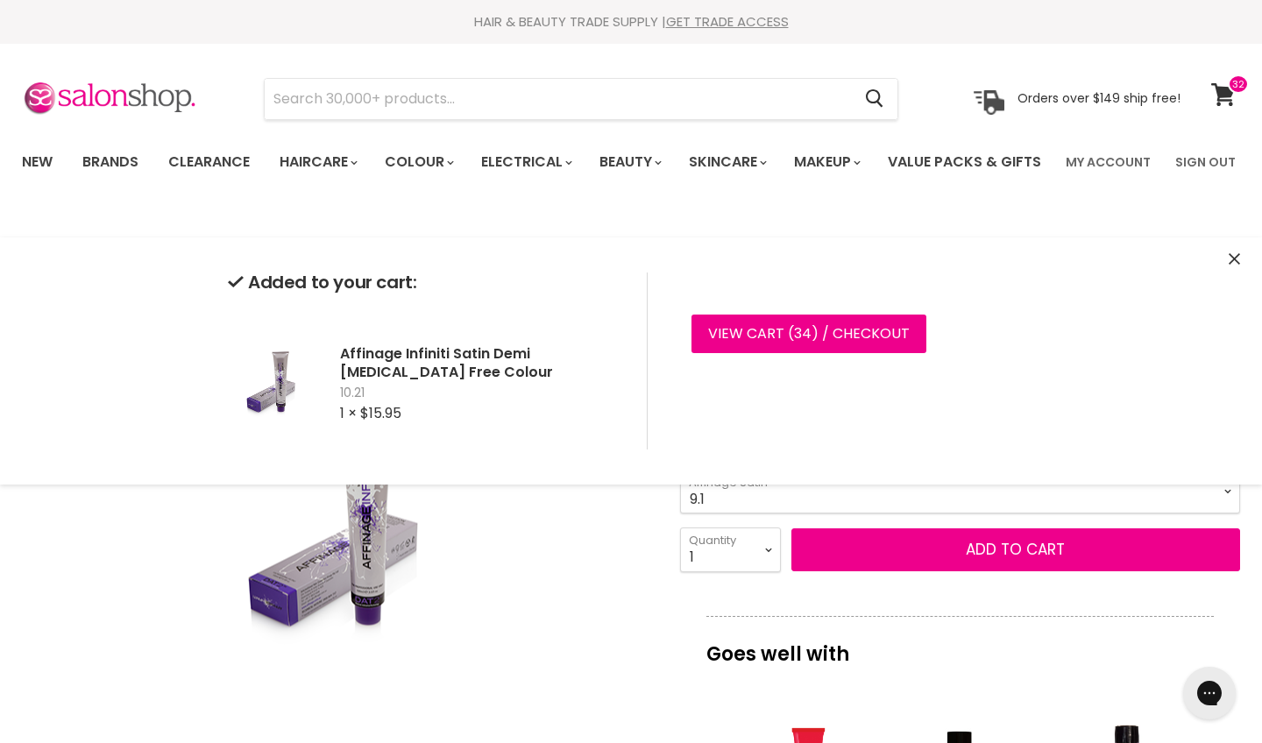
select select "9.1"
select select "2"
type input "2"
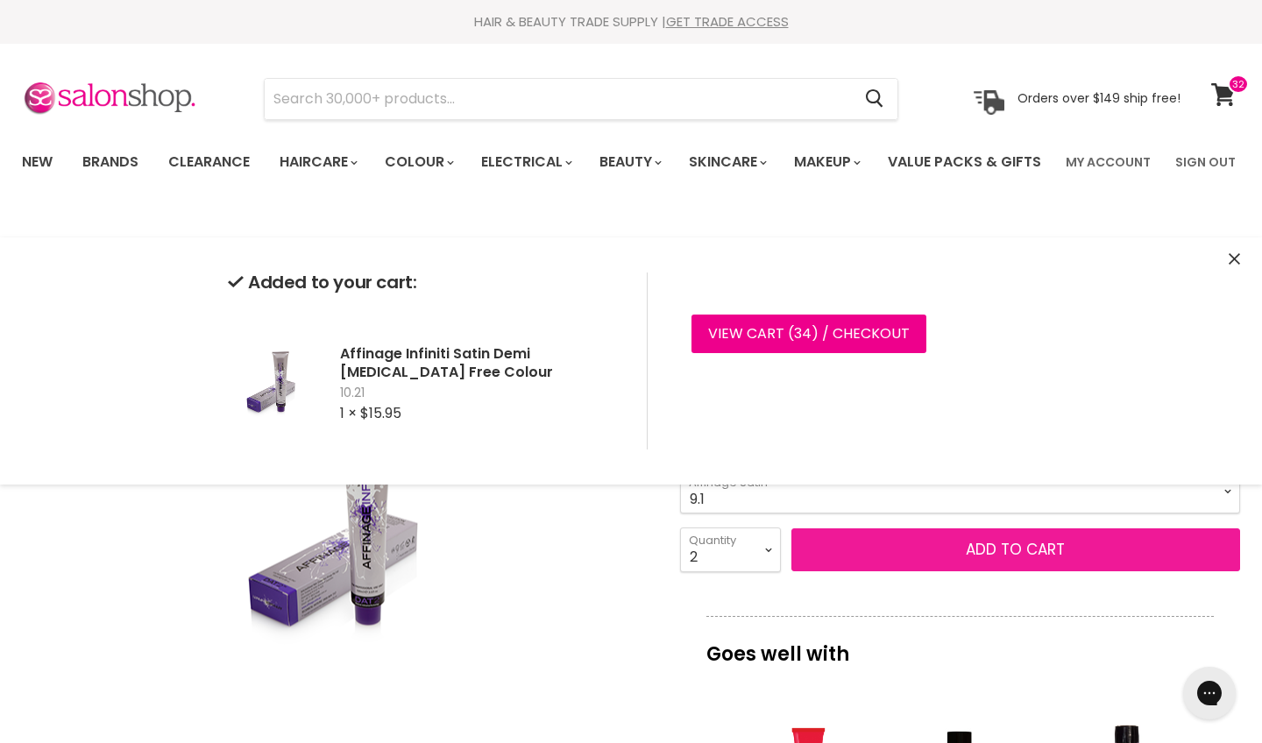
click at [989, 572] on button "Add to cart" at bounding box center [1015, 550] width 449 height 44
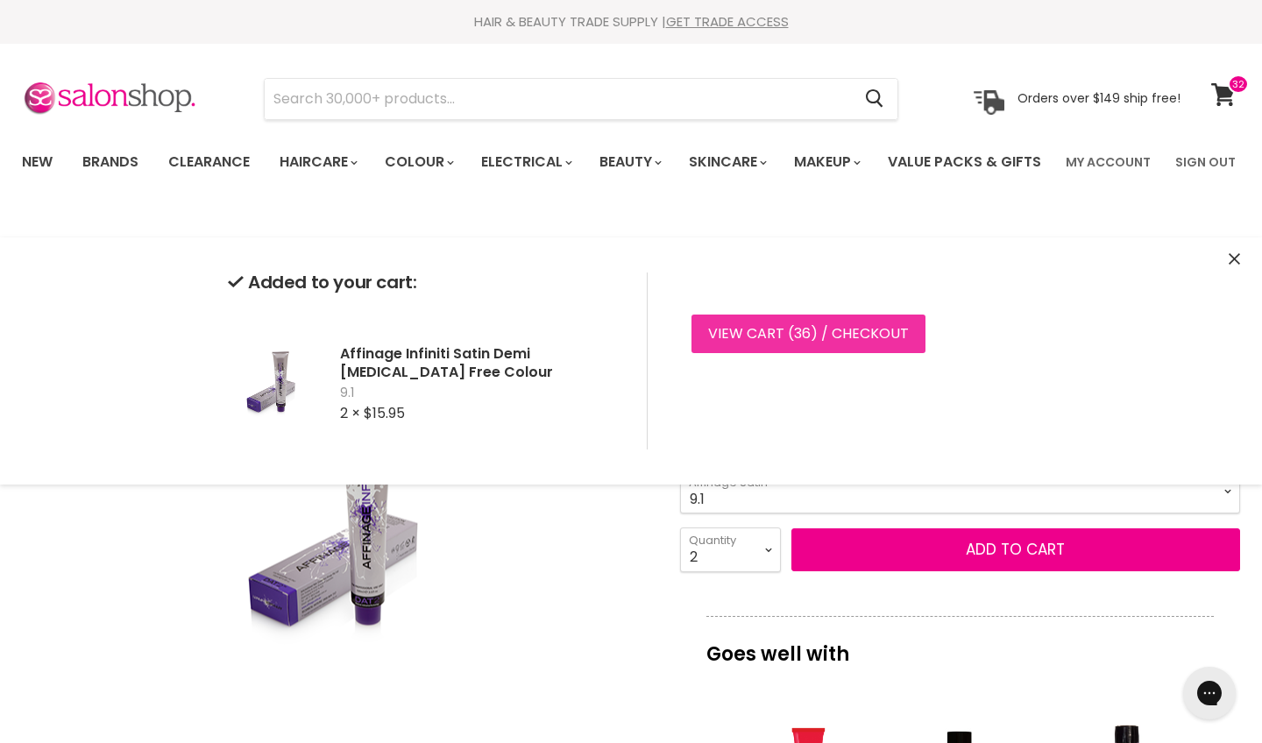
click at [805, 330] on span "36" at bounding box center [802, 333] width 17 height 20
